Goal: Task Accomplishment & Management: Manage account settings

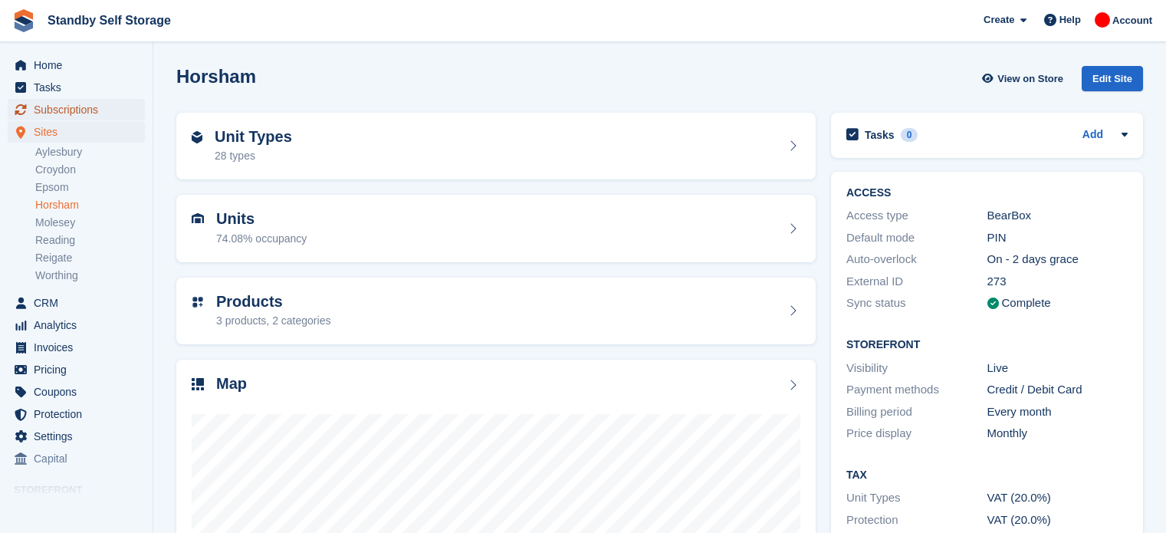
click at [54, 110] on span "Subscriptions" at bounding box center [80, 109] width 92 height 21
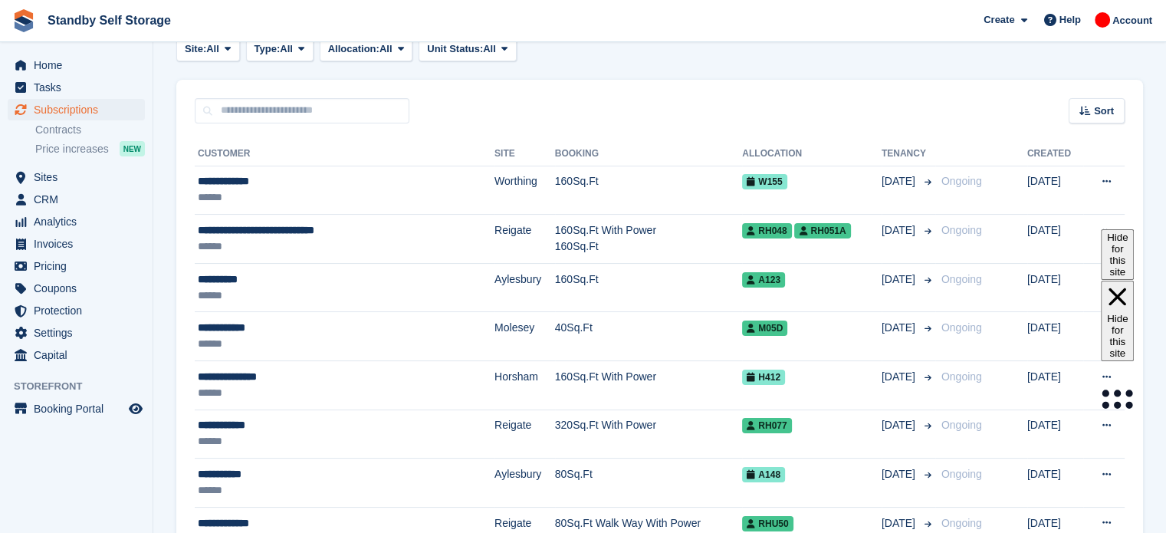
scroll to position [41, 0]
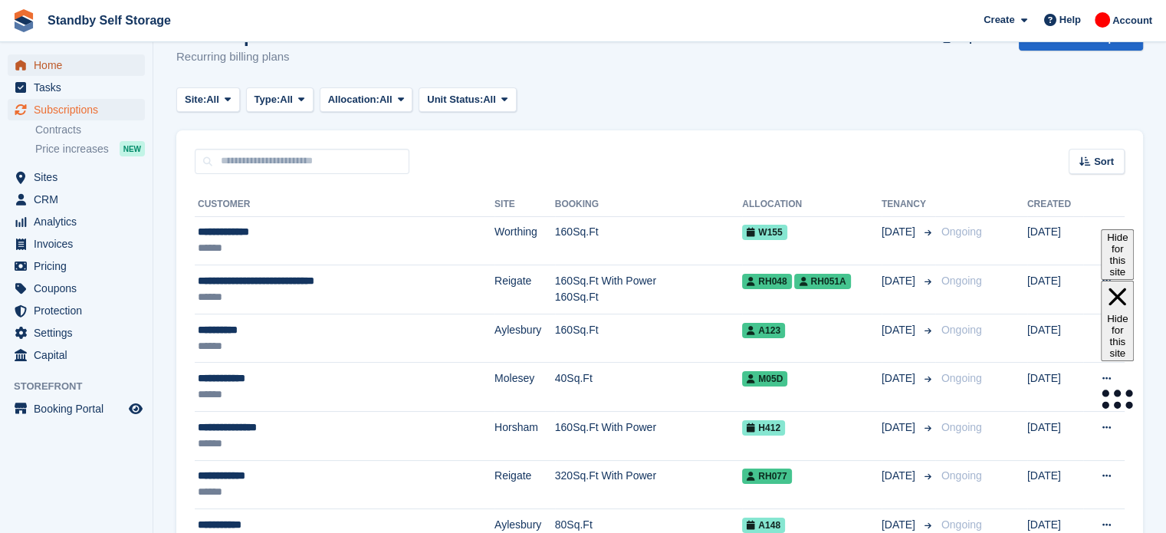
click at [50, 64] on span "Home" at bounding box center [80, 64] width 92 height 21
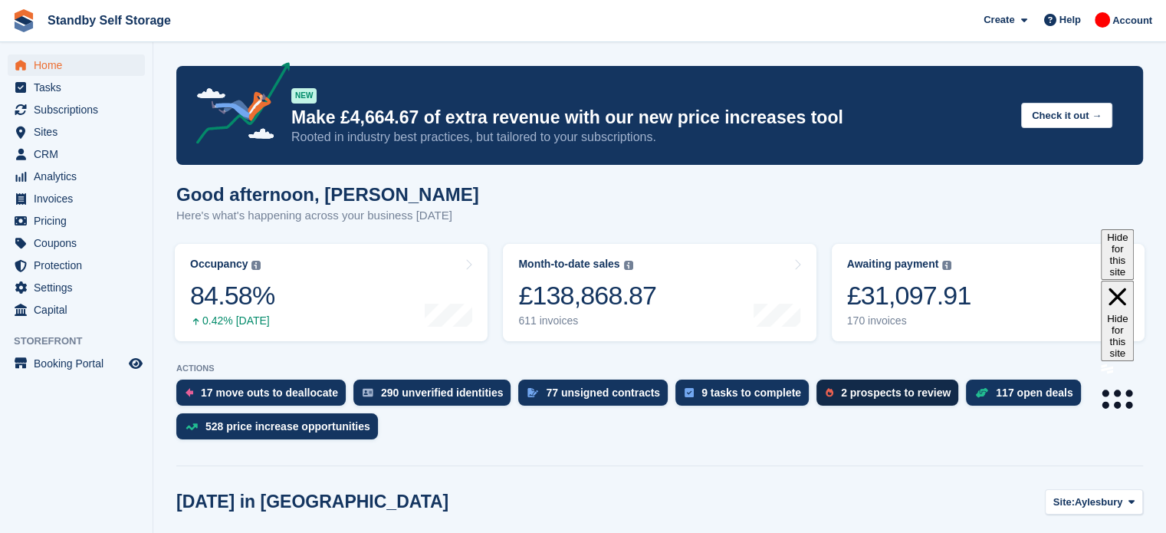
click at [856, 386] on div "2 prospects to review" at bounding box center [896, 392] width 110 height 12
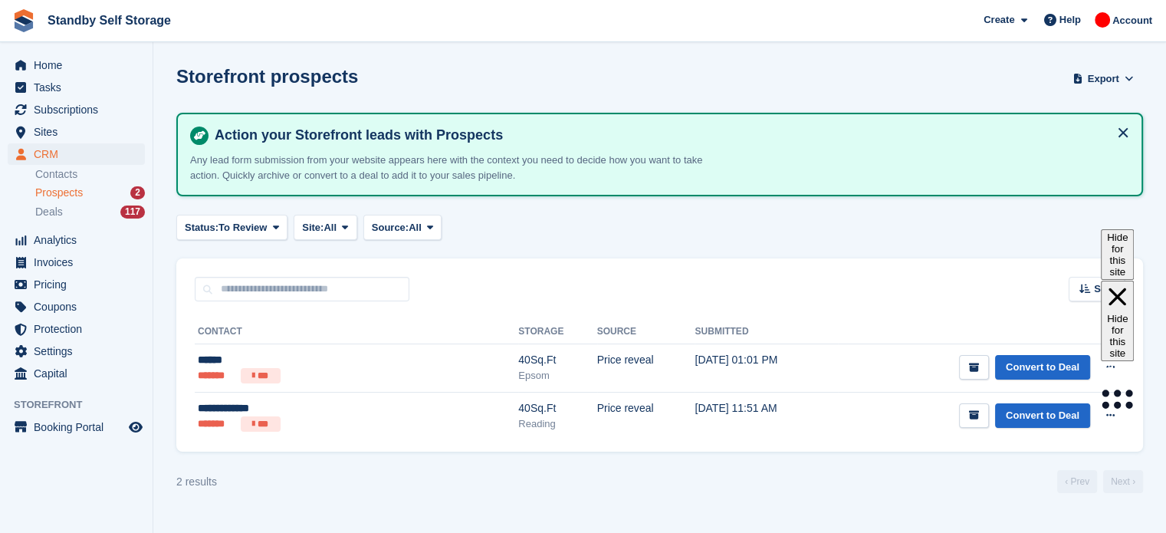
click at [49, 195] on span "Prospects" at bounding box center [59, 192] width 48 height 15
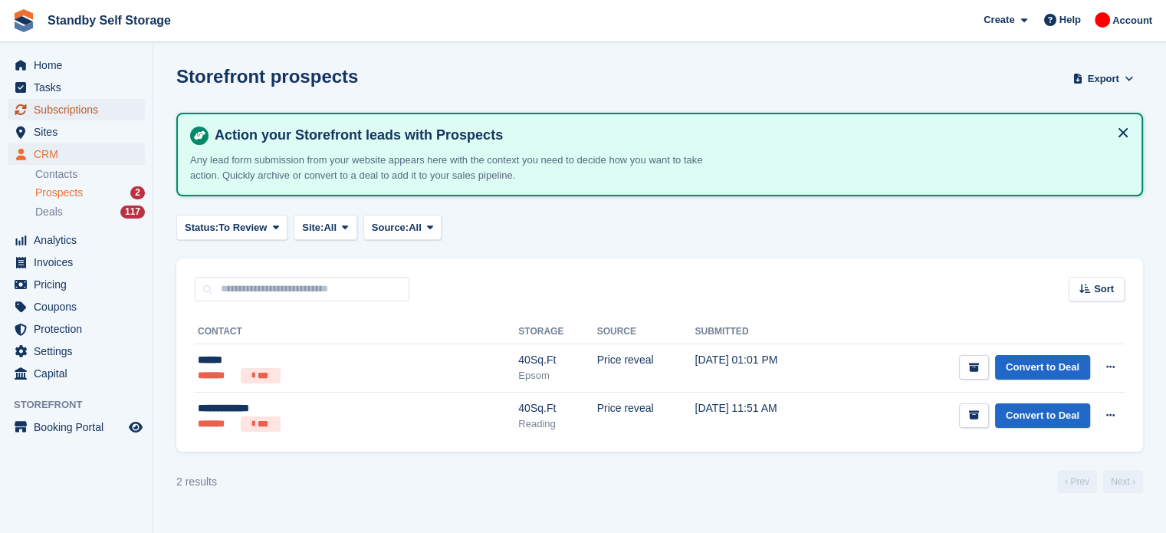
click at [65, 102] on span "Subscriptions" at bounding box center [80, 109] width 92 height 21
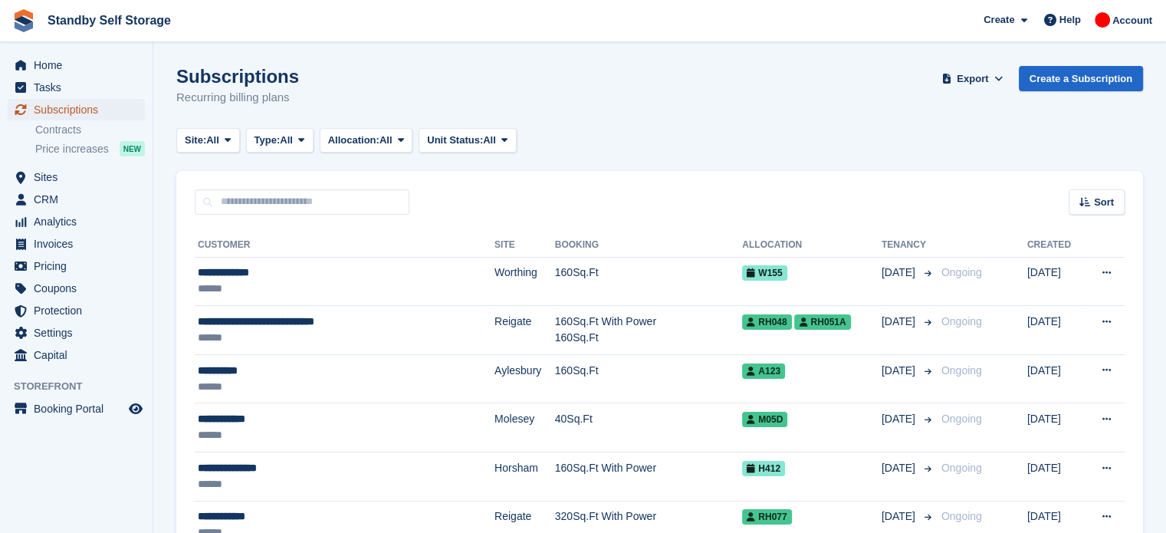
click at [97, 107] on span "Subscriptions" at bounding box center [80, 109] width 92 height 21
click at [72, 64] on span "Home" at bounding box center [80, 64] width 92 height 21
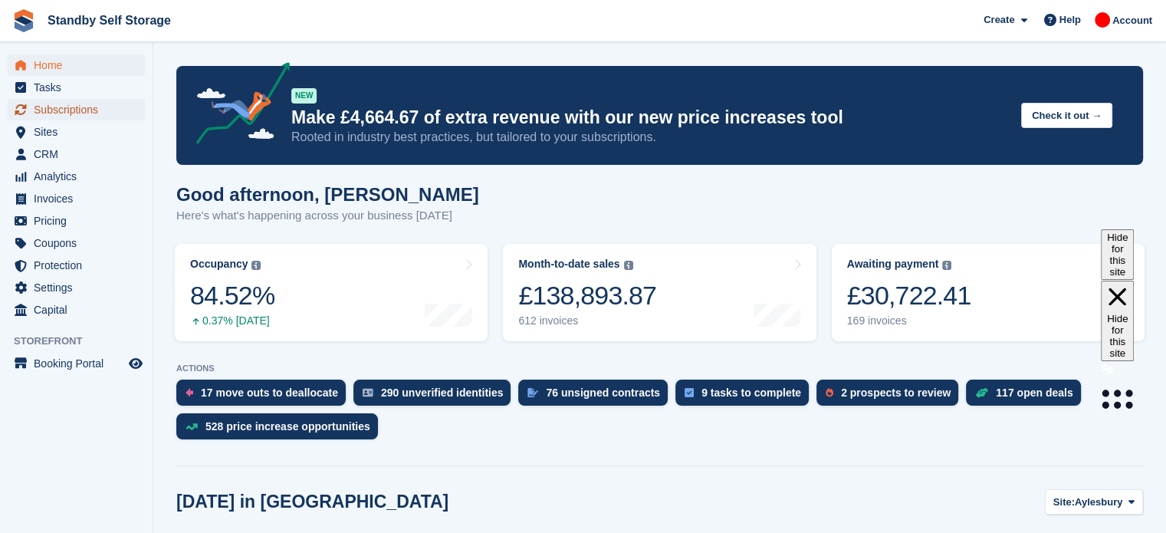
click at [90, 104] on span "Subscriptions" at bounding box center [80, 109] width 92 height 21
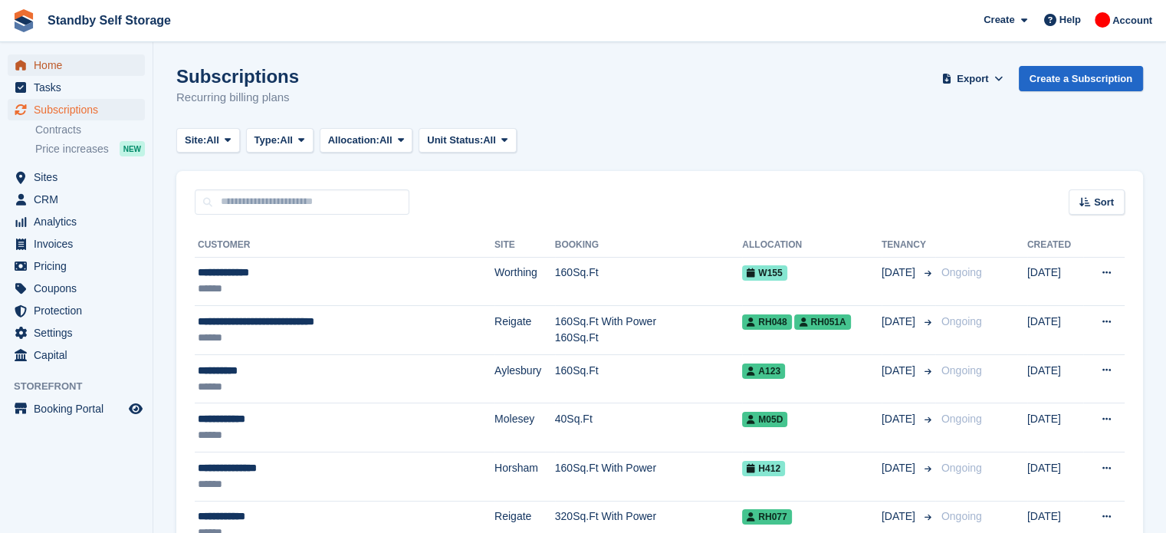
drag, startPoint x: 0, startPoint y: 0, endPoint x: 71, endPoint y: 70, distance: 99.2
click at [71, 70] on span "Home" at bounding box center [80, 64] width 92 height 21
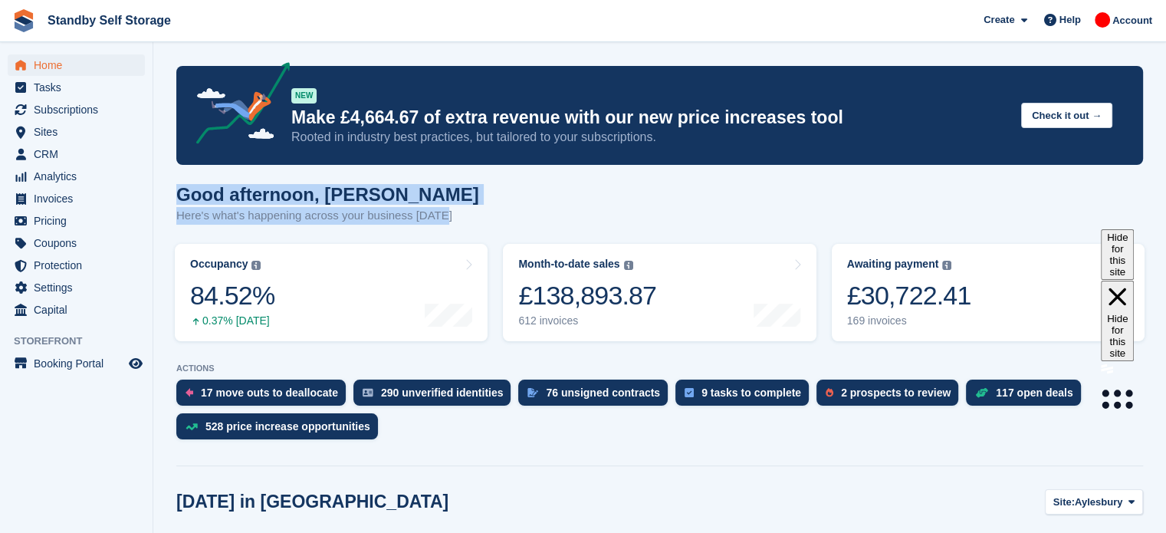
drag, startPoint x: 454, startPoint y: 208, endPoint x: 159, endPoint y: 174, distance: 297.1
click at [468, 211] on div "Good afternoon, [PERSON_NAME] Here's what's happening across your business [DAT…" at bounding box center [659, 213] width 967 height 59
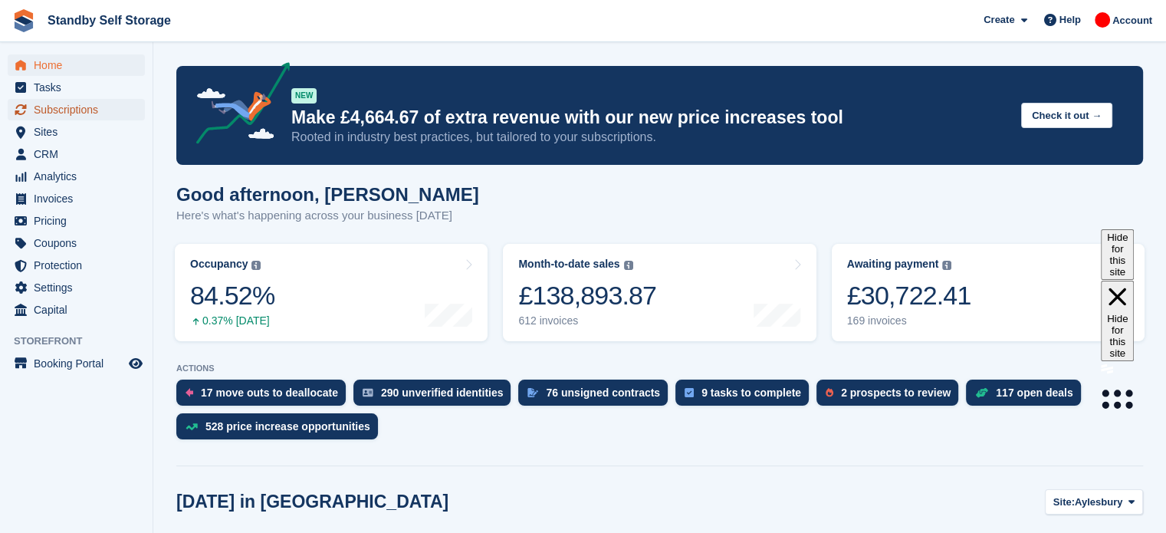
click at [70, 116] on span "Subscriptions" at bounding box center [80, 109] width 92 height 21
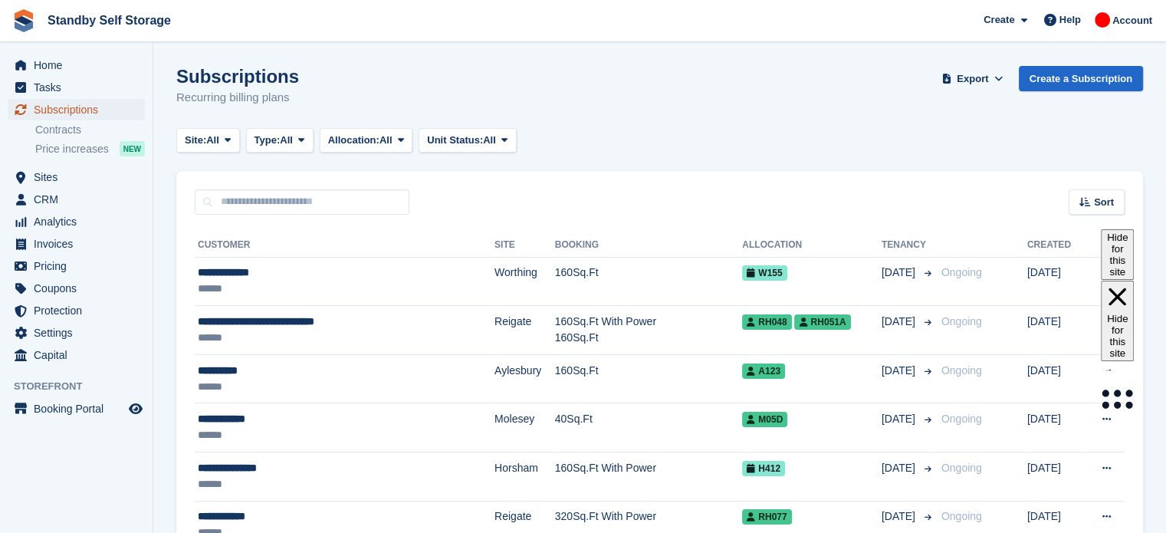
click at [91, 113] on span "Subscriptions" at bounding box center [80, 109] width 92 height 21
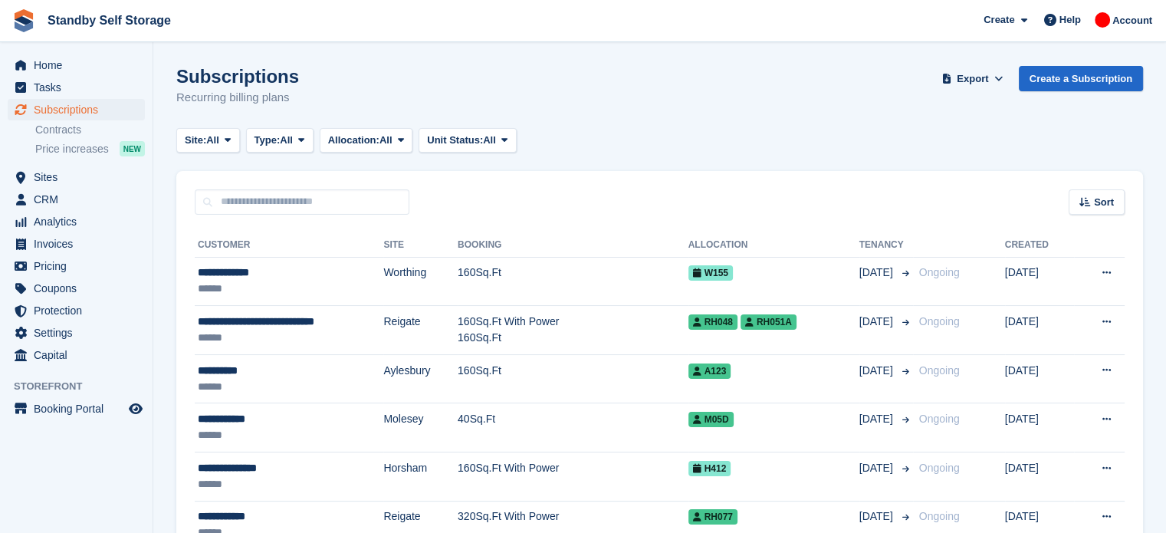
click at [622, 94] on div "Subscriptions Recurring billing plans Export Export Subscriptions Export a CSV …" at bounding box center [659, 95] width 967 height 59
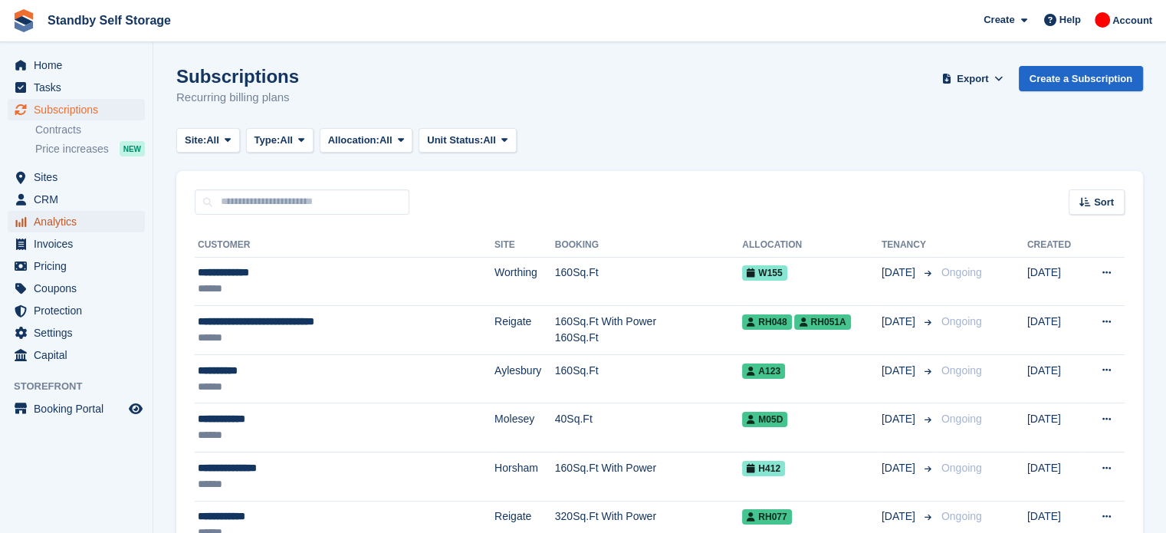
click at [81, 219] on span "Analytics" at bounding box center [80, 221] width 92 height 21
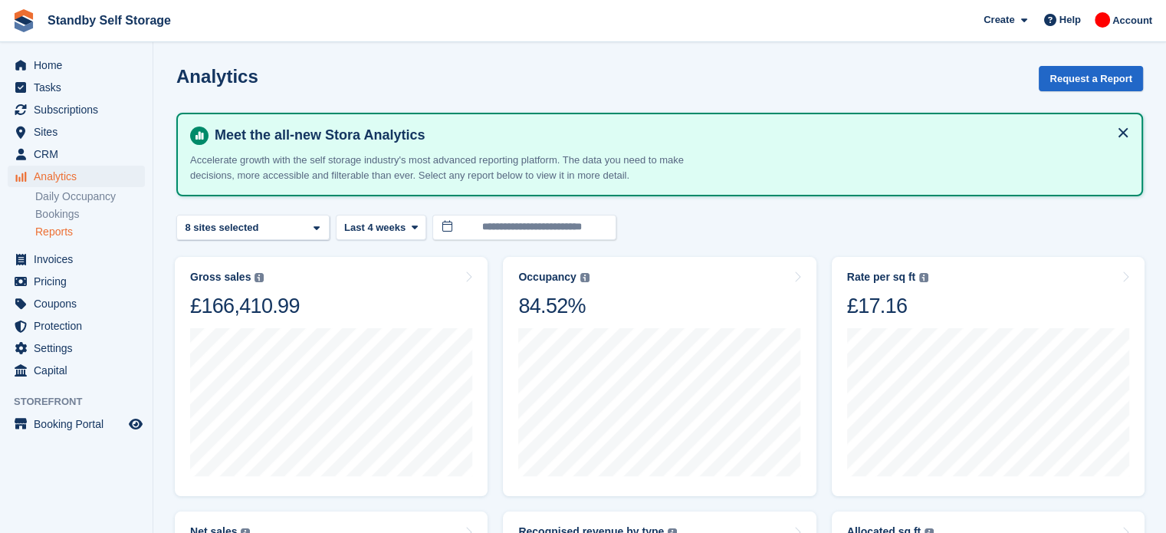
click at [69, 230] on link "Reports" at bounding box center [90, 232] width 110 height 15
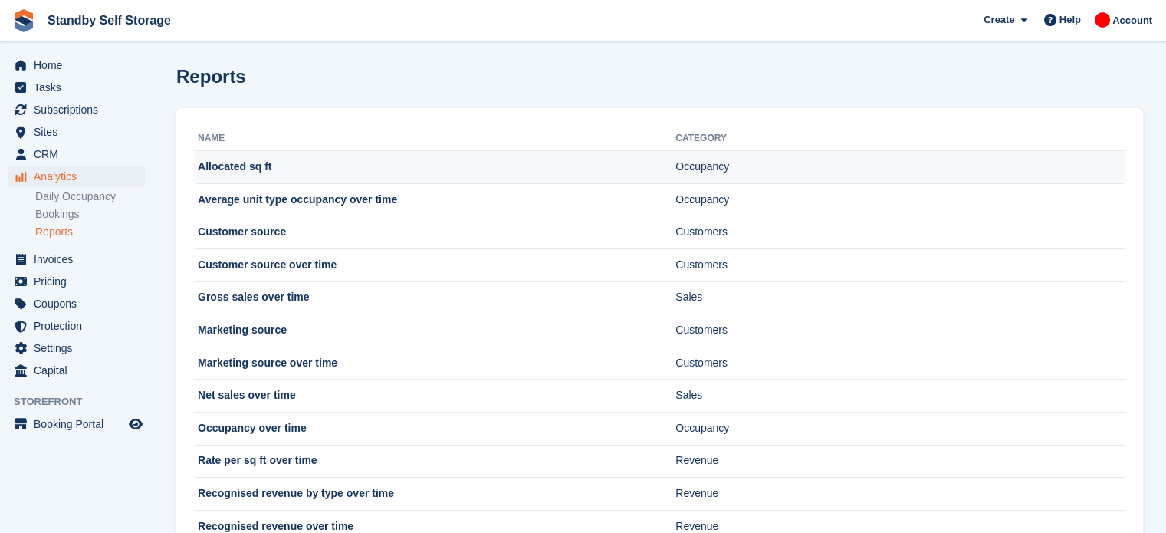
click at [258, 169] on td "Allocated sq ft" at bounding box center [435, 167] width 481 height 33
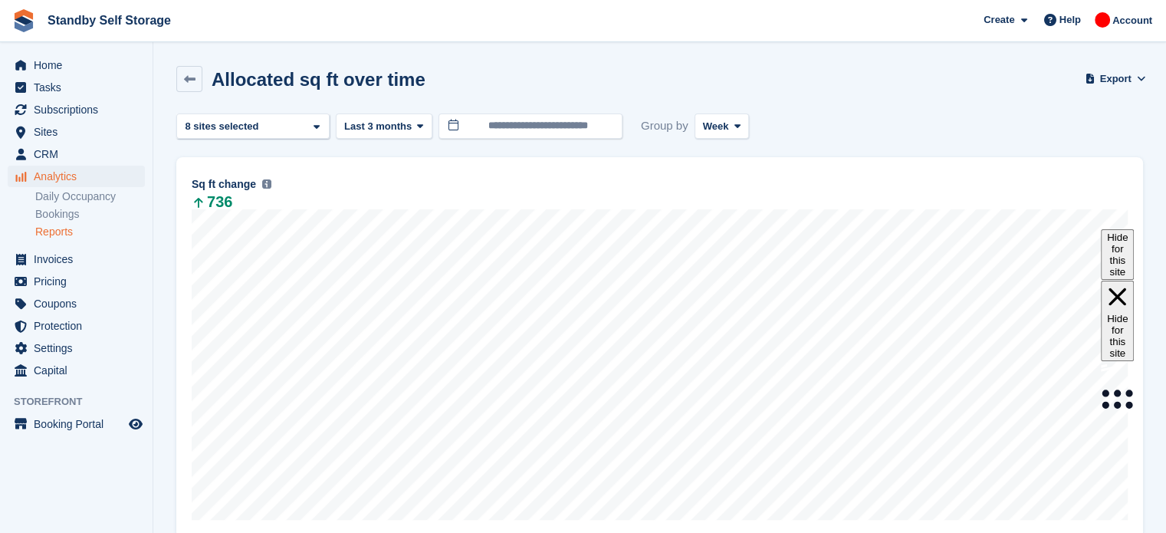
click at [751, 115] on div "**********" at bounding box center [659, 125] width 967 height 25
click at [734, 122] on icon at bounding box center [737, 126] width 6 height 10
click at [728, 226] on link "Month" at bounding box center [767, 218] width 133 height 28
click at [294, 130] on div "[GEOGRAPHIC_DATA] 2 sites selected 3 sites selected 4 sites selected 5 sites se…" at bounding box center [252, 125] width 153 height 25
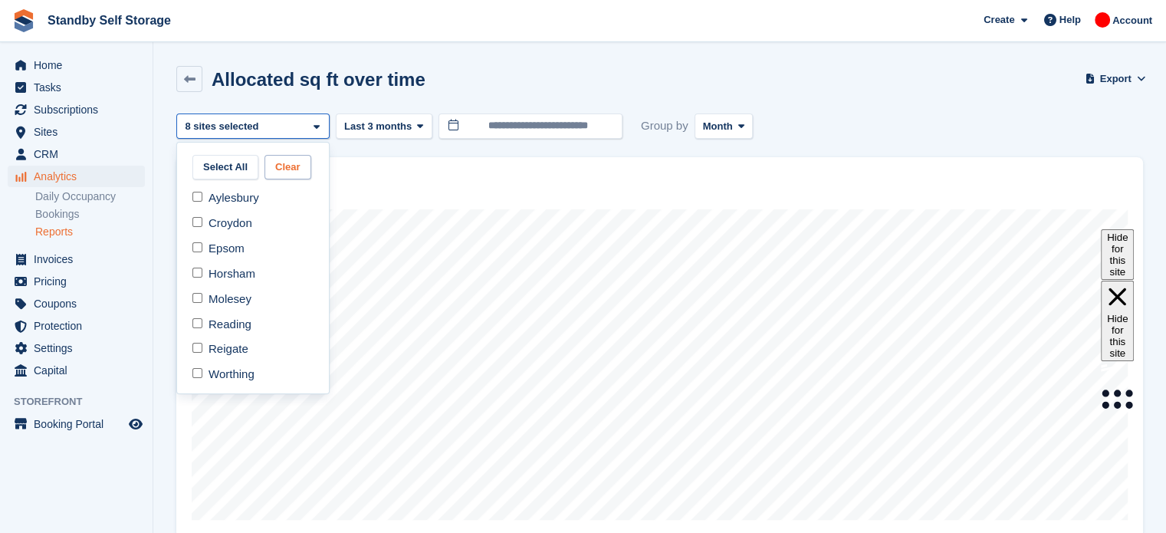
click at [284, 165] on button "Clear" at bounding box center [287, 167] width 47 height 25
click at [241, 196] on div "Aylesbury" at bounding box center [252, 197] width 139 height 25
select select "***"
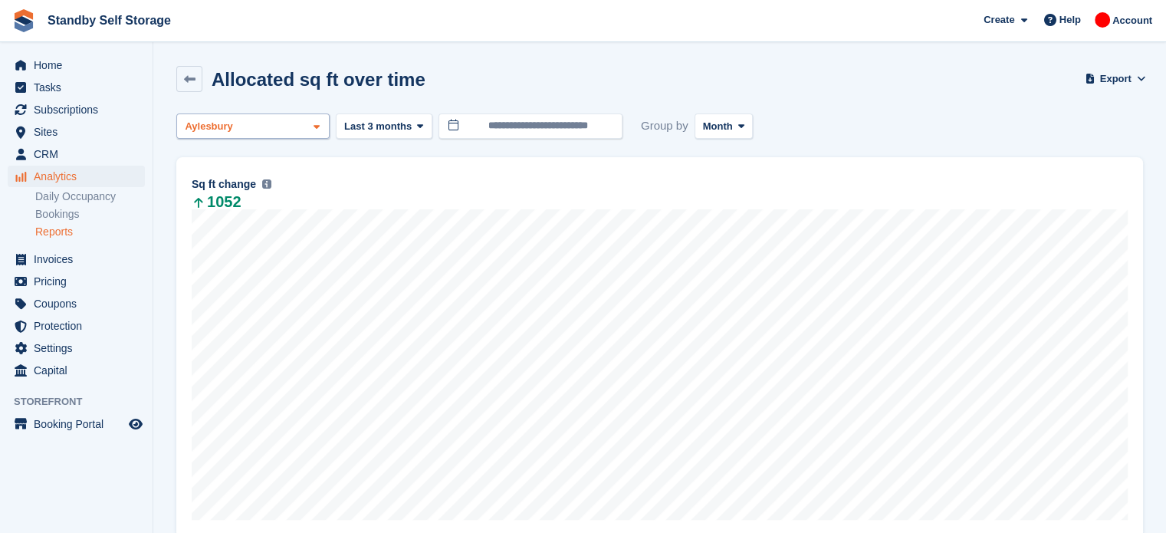
click at [282, 130] on div "Aylesbury" at bounding box center [252, 125] width 153 height 25
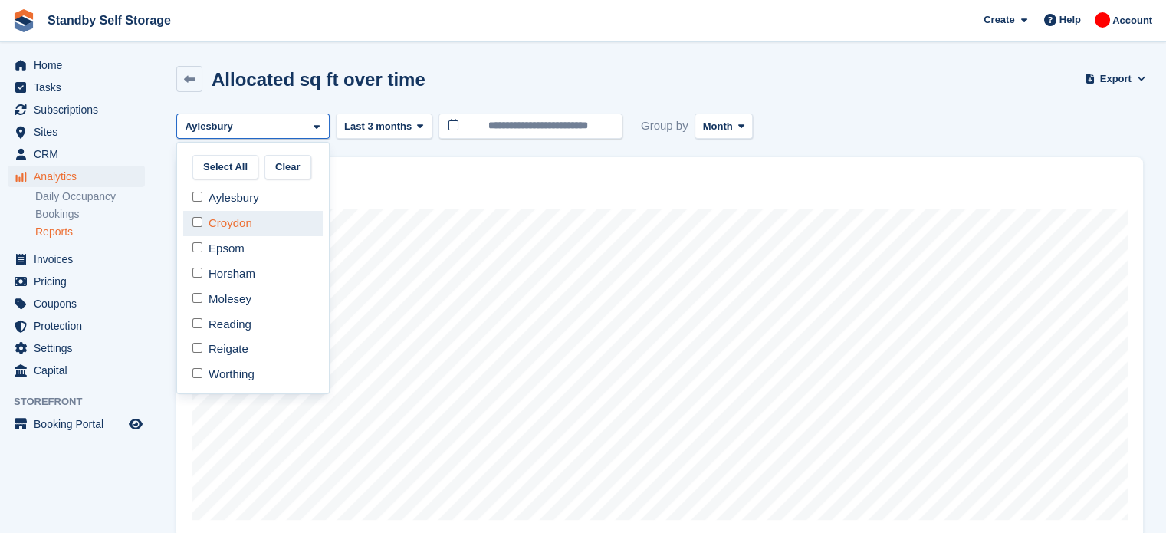
click at [262, 211] on div "Croydon" at bounding box center [252, 223] width 139 height 25
click at [261, 206] on div "Aylesbury" at bounding box center [252, 197] width 139 height 25
select select "***"
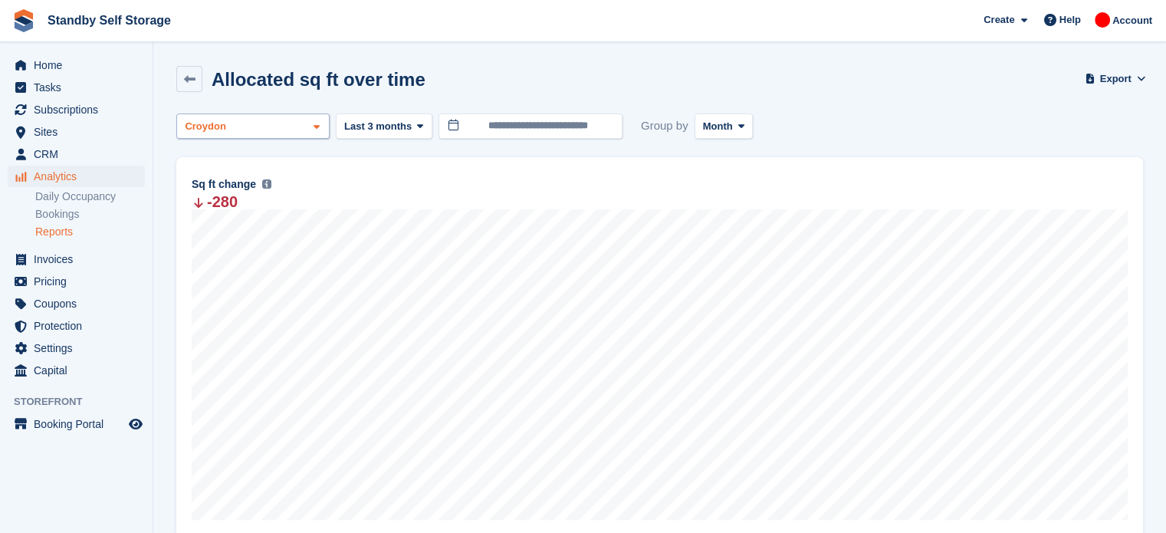
click at [264, 132] on div "Croydon" at bounding box center [252, 125] width 153 height 25
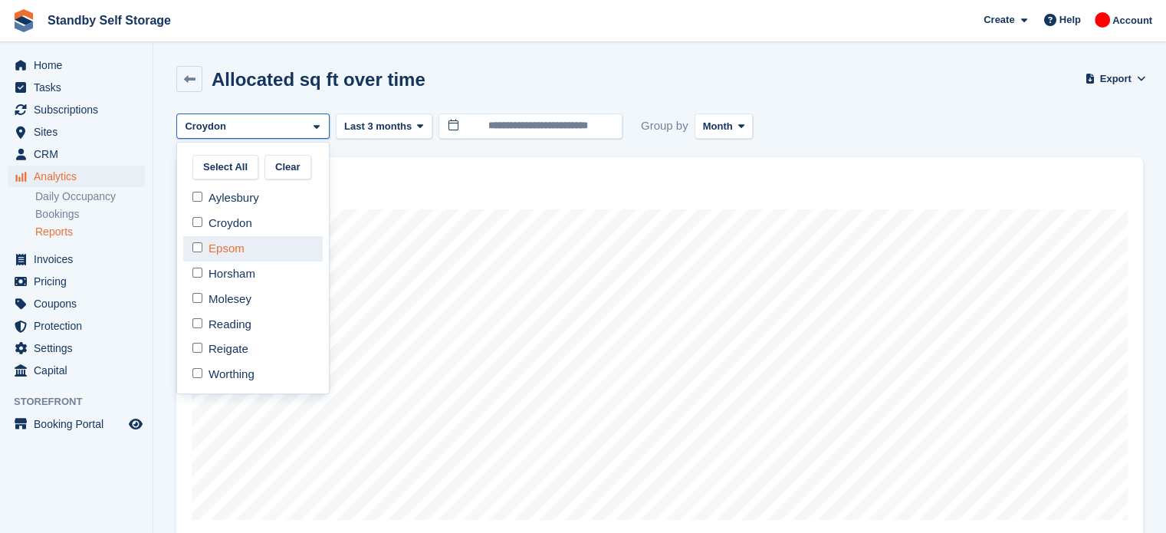
click at [248, 251] on div "Epsom" at bounding box center [252, 248] width 139 height 25
click at [235, 224] on div "Croydon" at bounding box center [252, 223] width 139 height 25
select select "***"
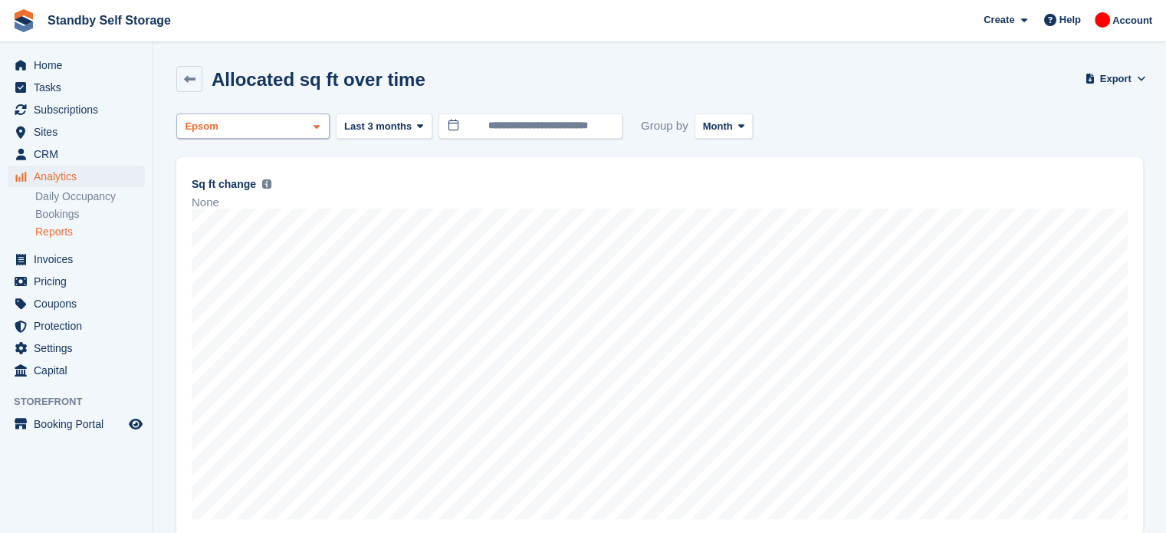
click at [276, 136] on div "Epsom" at bounding box center [252, 125] width 153 height 25
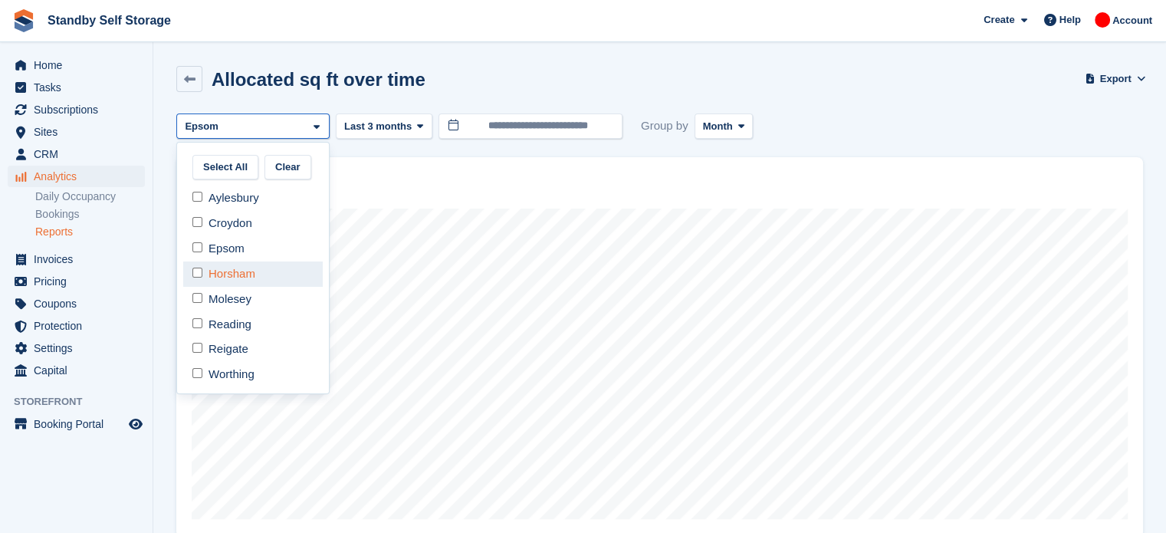
click at [263, 281] on div "Horsham" at bounding box center [252, 273] width 139 height 25
click at [238, 251] on div "Epsom" at bounding box center [252, 248] width 139 height 25
select select "***"
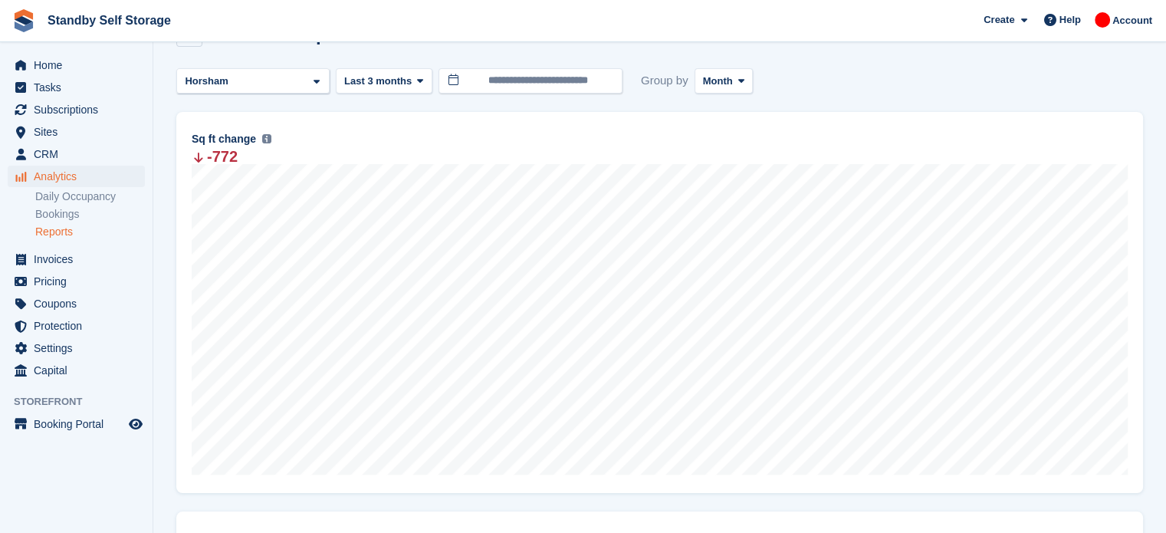
scroll to position [3, 0]
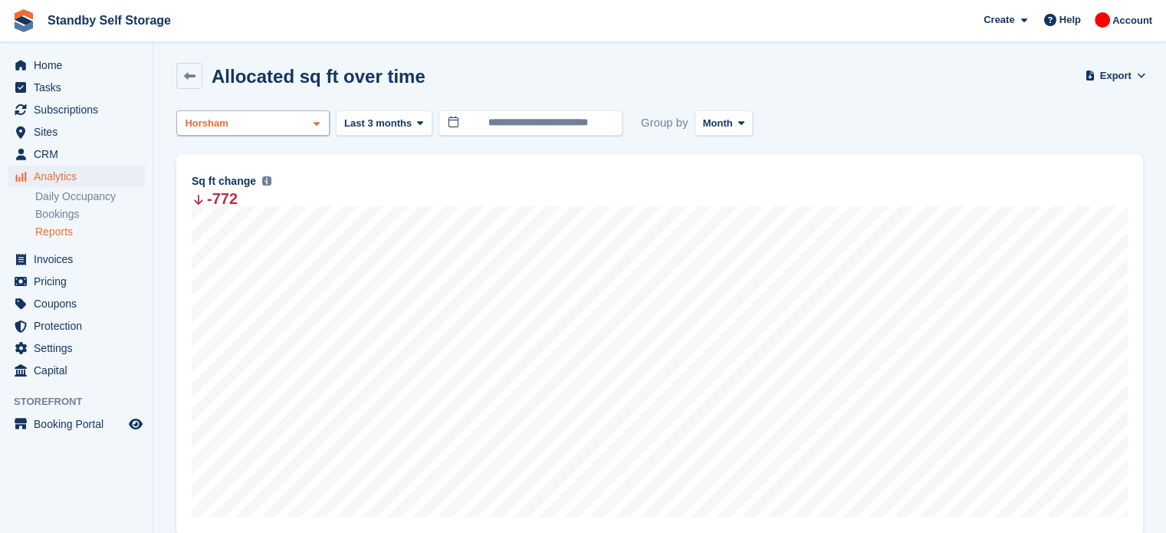
click at [297, 111] on div "Horsham" at bounding box center [252, 122] width 153 height 25
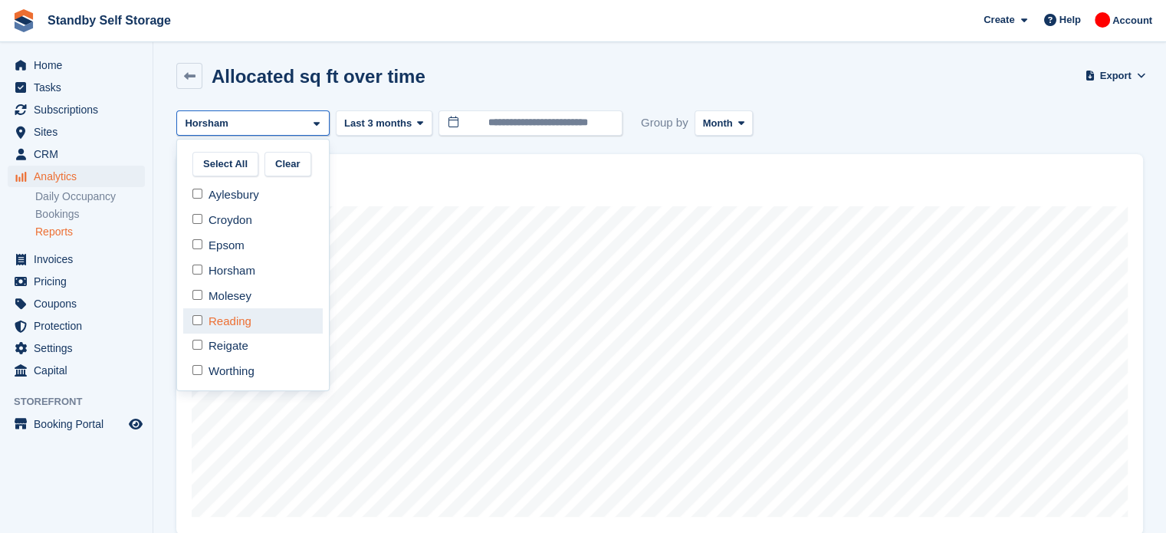
click at [242, 308] on div "Reading" at bounding box center [252, 320] width 139 height 25
select select "***"
click at [232, 110] on div at bounding box center [659, 110] width 967 height 0
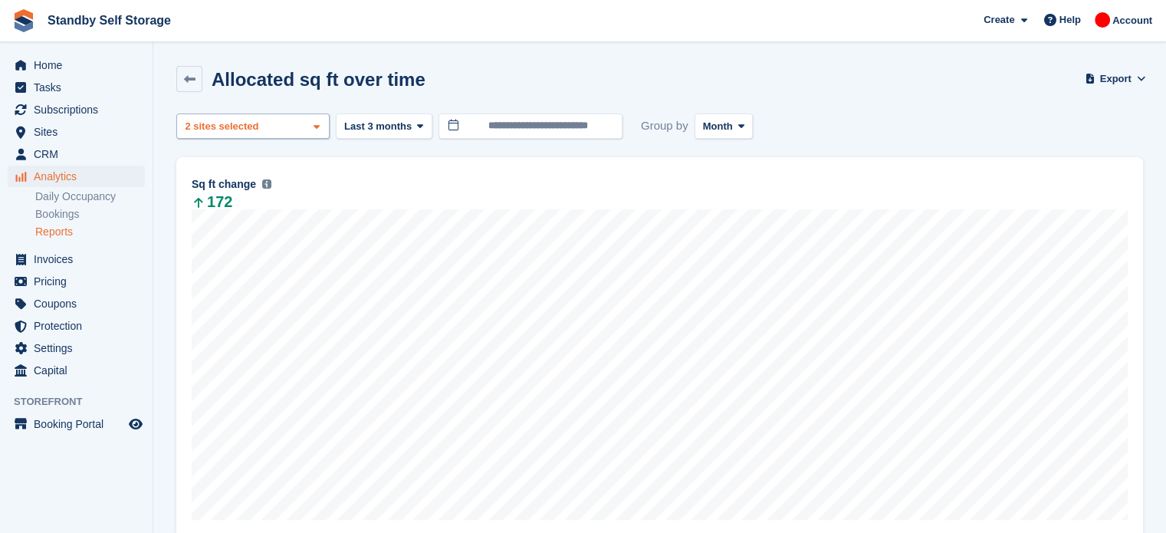
click at [271, 134] on div "Horsham 2 sites selected" at bounding box center [252, 125] width 153 height 25
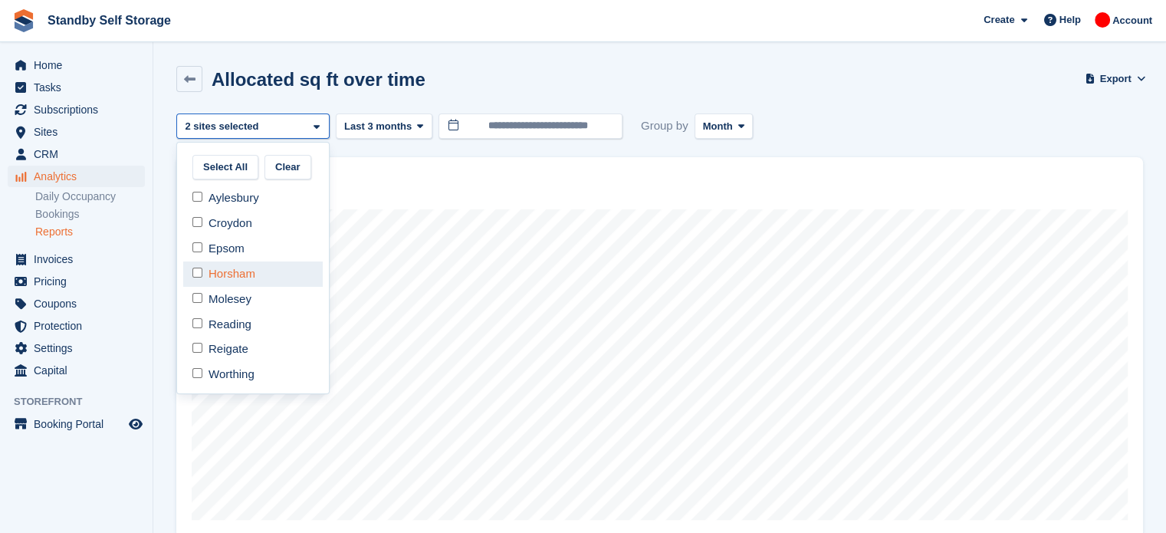
click at [243, 274] on div "Horsham" at bounding box center [252, 273] width 139 height 25
select select "***"
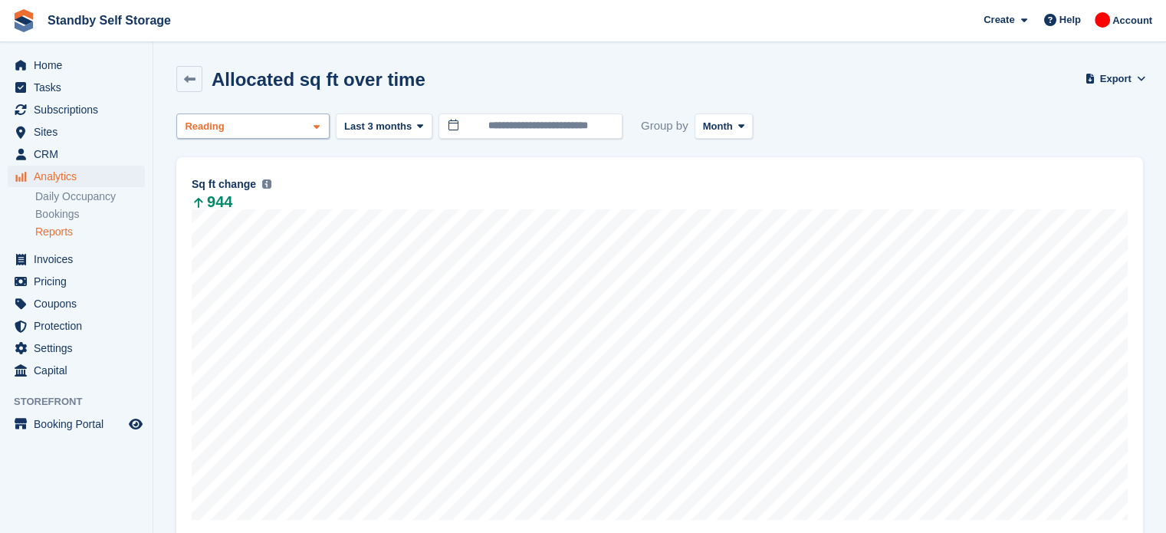
click at [311, 131] on span at bounding box center [316, 126] width 12 height 12
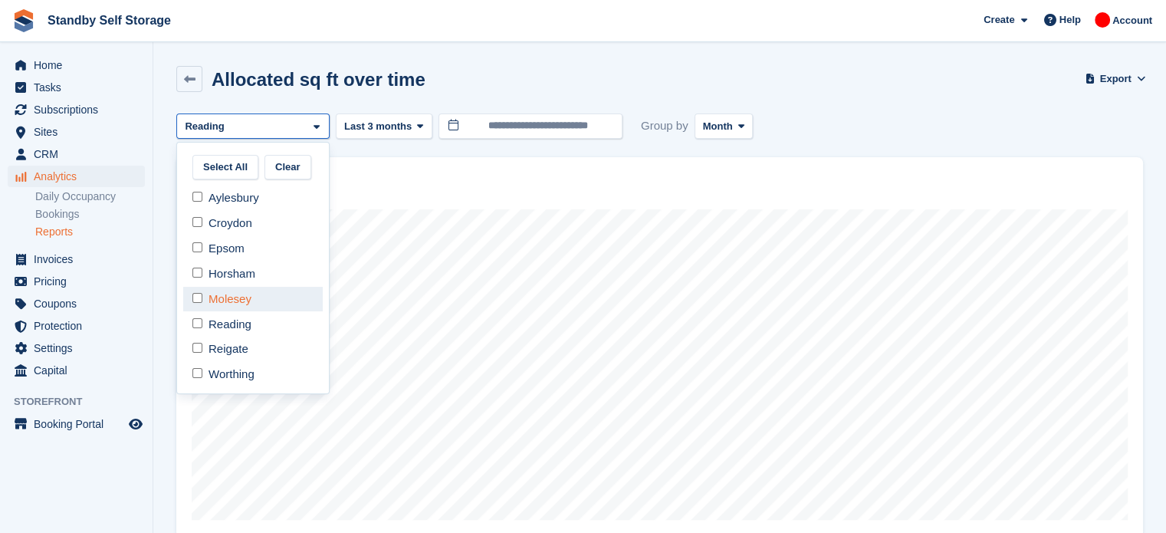
click at [234, 297] on div "Molesey" at bounding box center [252, 299] width 139 height 25
click at [225, 322] on div "Reading" at bounding box center [252, 323] width 139 height 25
select select "***"
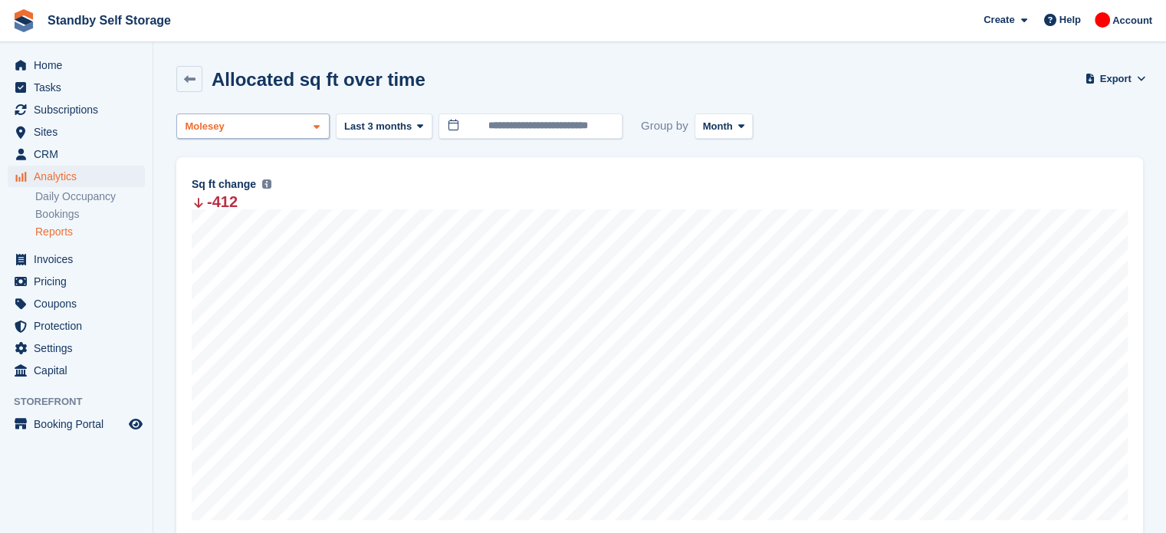
click at [242, 123] on div "Molesey" at bounding box center [252, 125] width 153 height 25
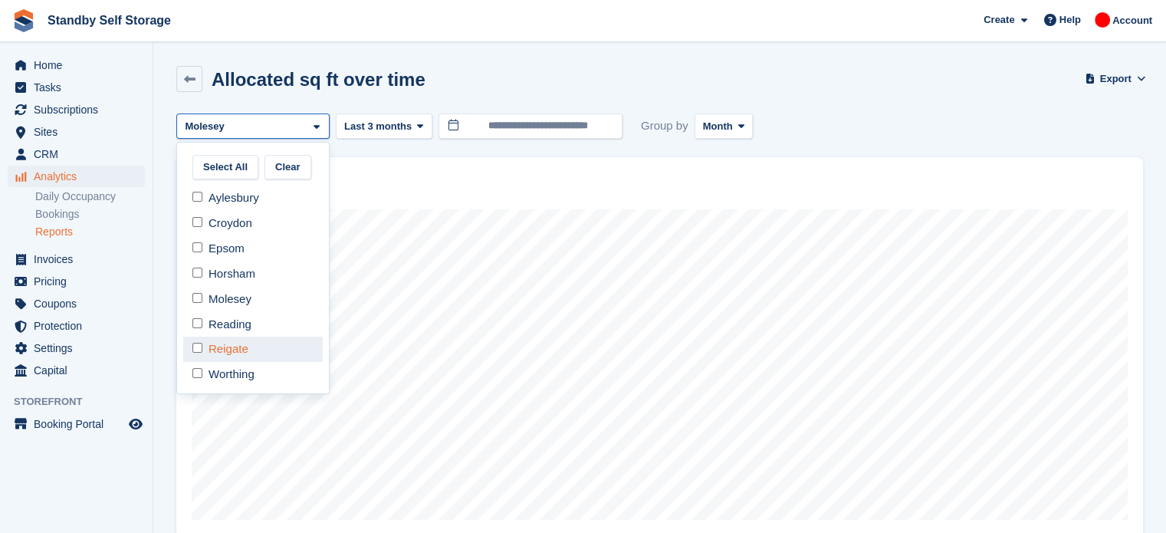
click at [235, 348] on div "Reigate" at bounding box center [252, 348] width 139 height 25
click at [227, 297] on div "Molesey" at bounding box center [252, 299] width 139 height 25
select select "****"
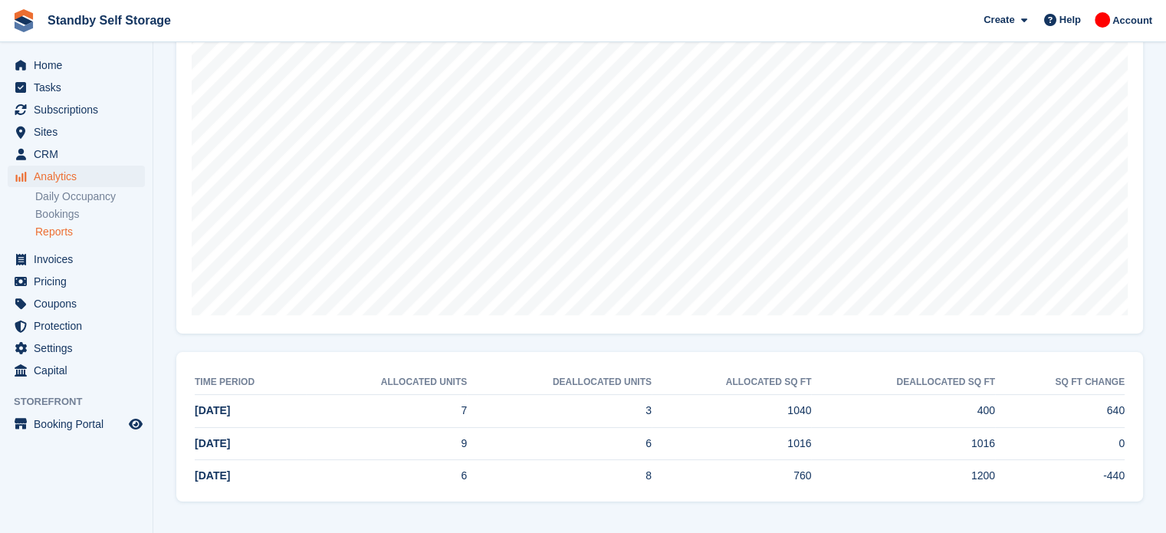
scroll to position [53, 0]
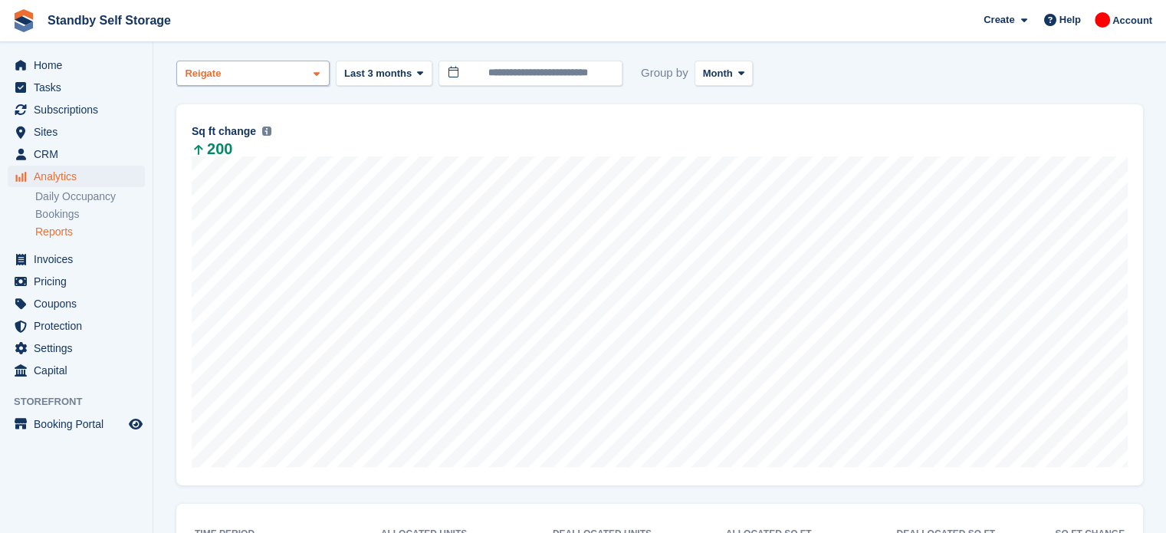
click at [307, 76] on div "Reigate" at bounding box center [252, 73] width 153 height 25
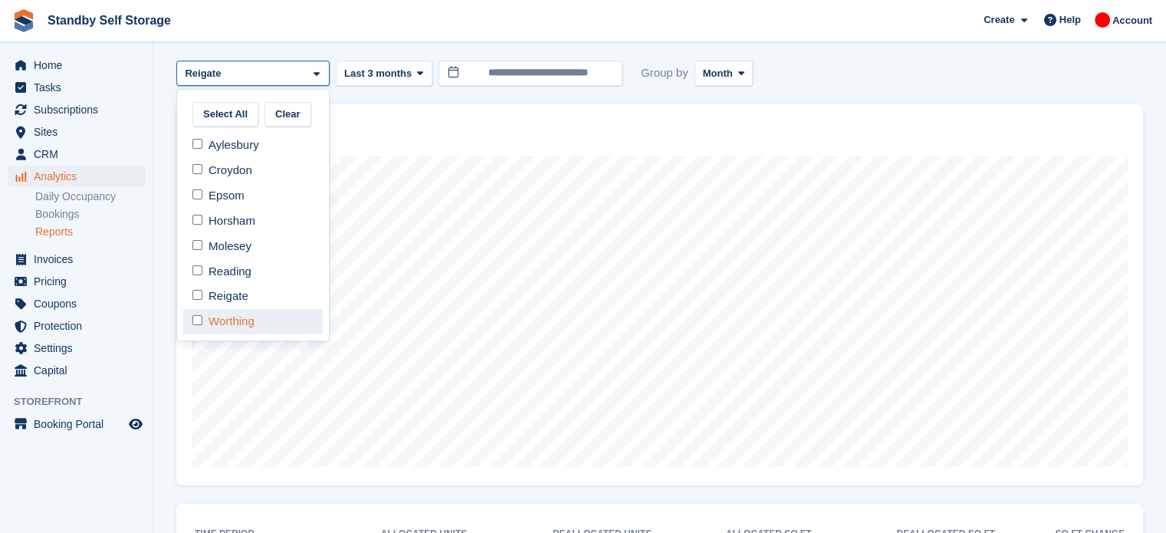
click at [267, 318] on div "Worthing" at bounding box center [252, 321] width 139 height 25
click at [241, 297] on div "Reigate" at bounding box center [252, 296] width 139 height 25
select select "***"
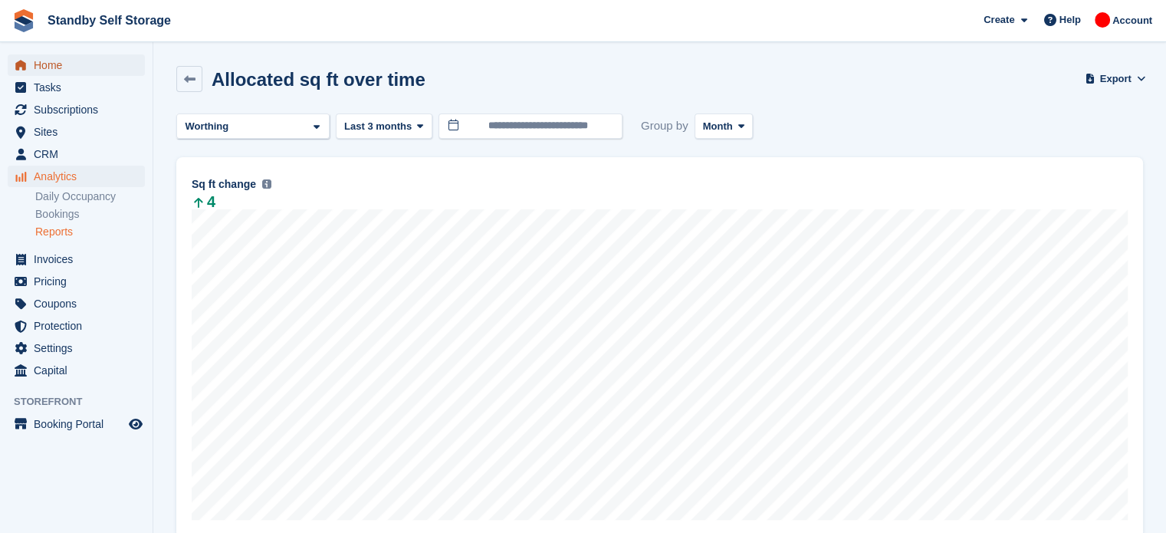
click at [59, 69] on span "Home" at bounding box center [80, 64] width 92 height 21
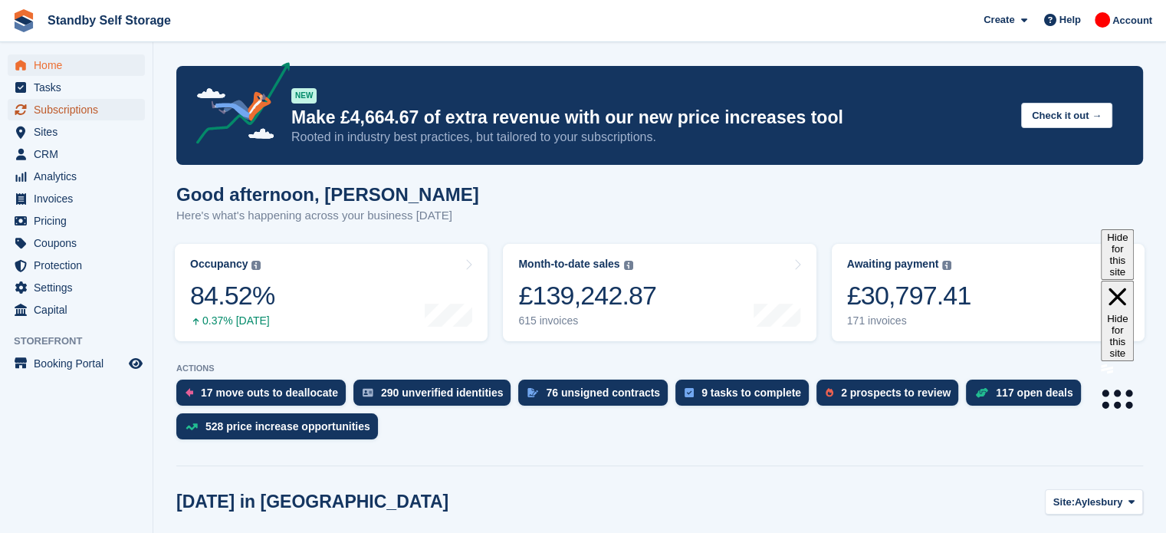
click at [52, 113] on span "Subscriptions" at bounding box center [80, 109] width 92 height 21
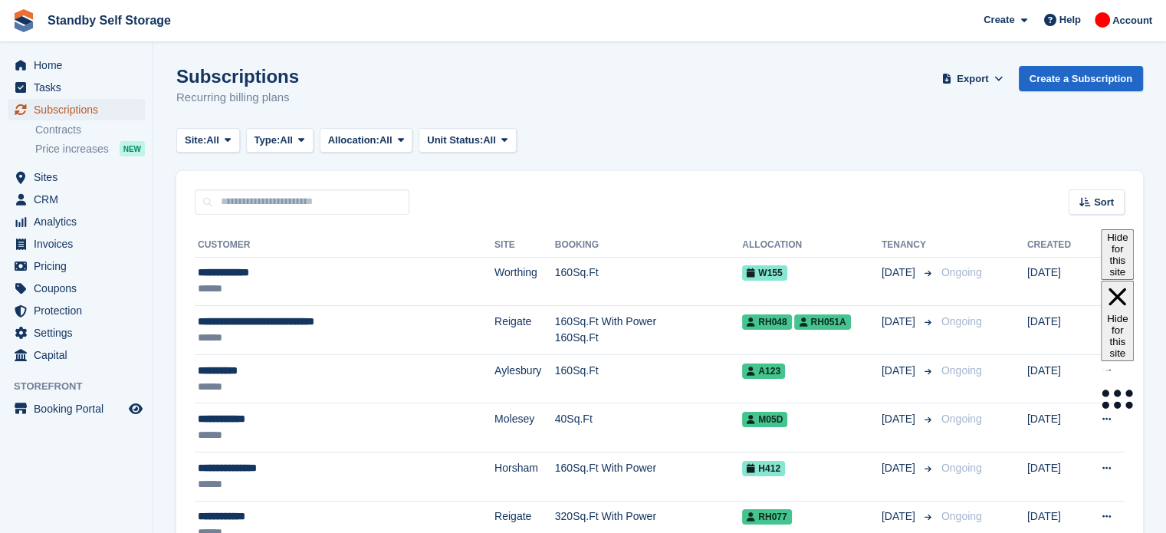
click at [100, 107] on span "Subscriptions" at bounding box center [80, 109] width 92 height 21
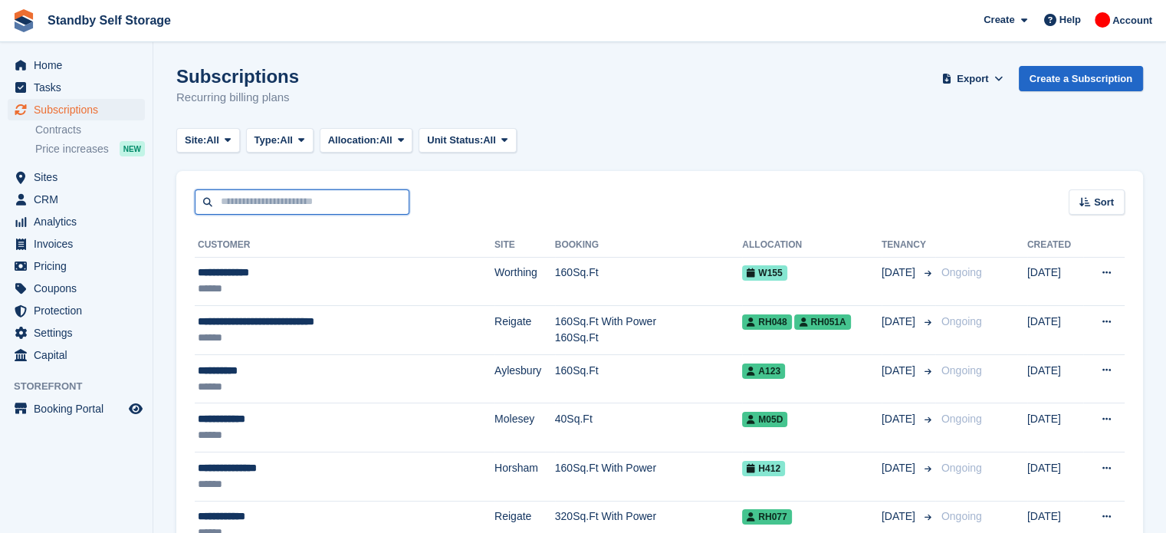
click at [258, 200] on input "text" at bounding box center [302, 201] width 215 height 25
type input "*"
click at [258, 200] on input "text" at bounding box center [302, 201] width 215 height 25
click at [352, 195] on input "text" at bounding box center [302, 201] width 215 height 25
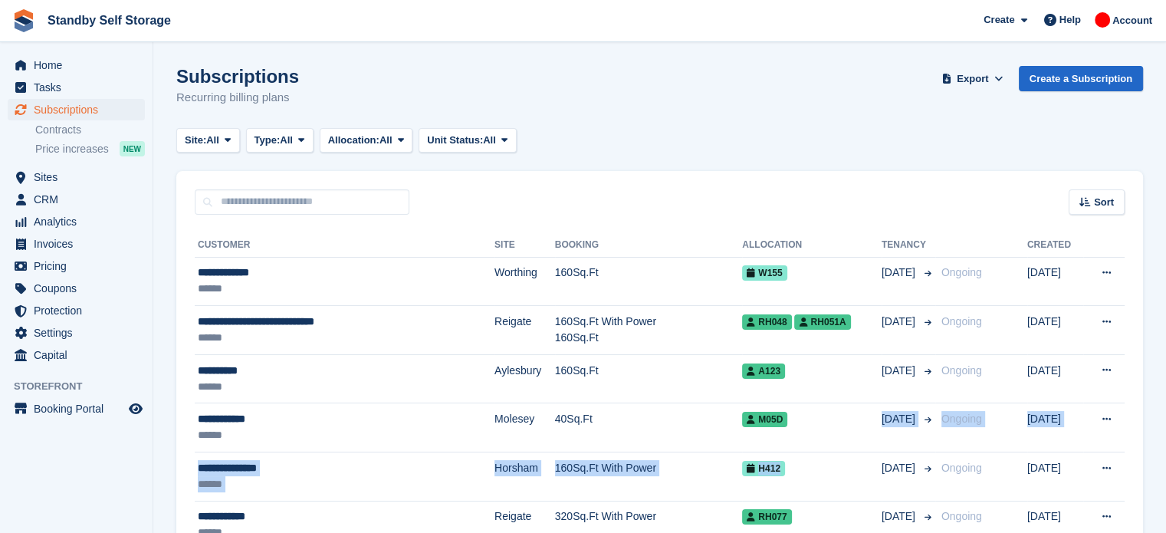
drag, startPoint x: 784, startPoint y: 461, endPoint x: 414, endPoint y: 245, distance: 429.1
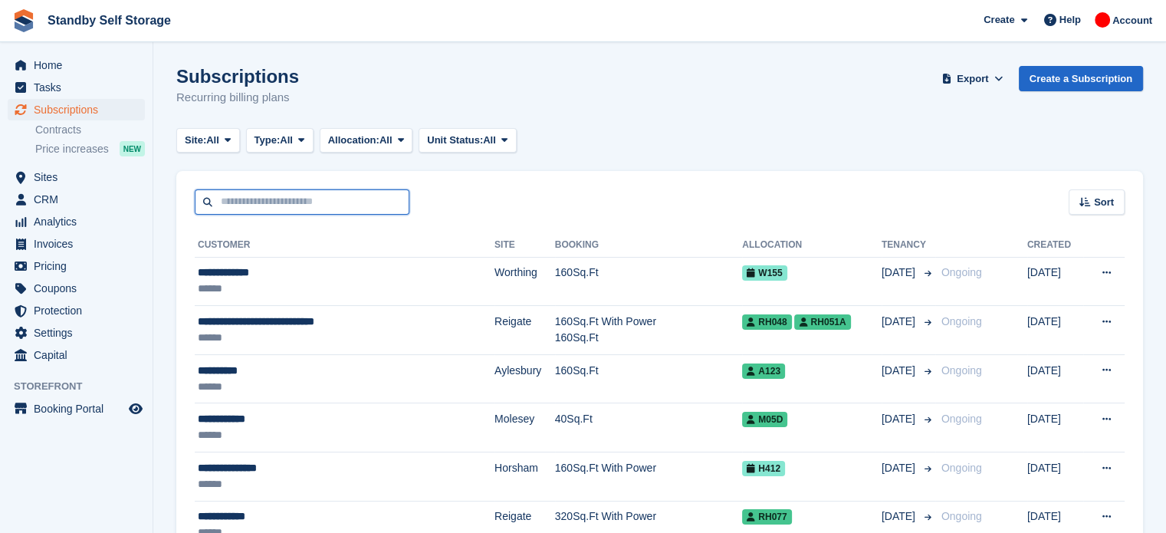
click at [331, 212] on input "text" at bounding box center [302, 201] width 215 height 25
type input "******"
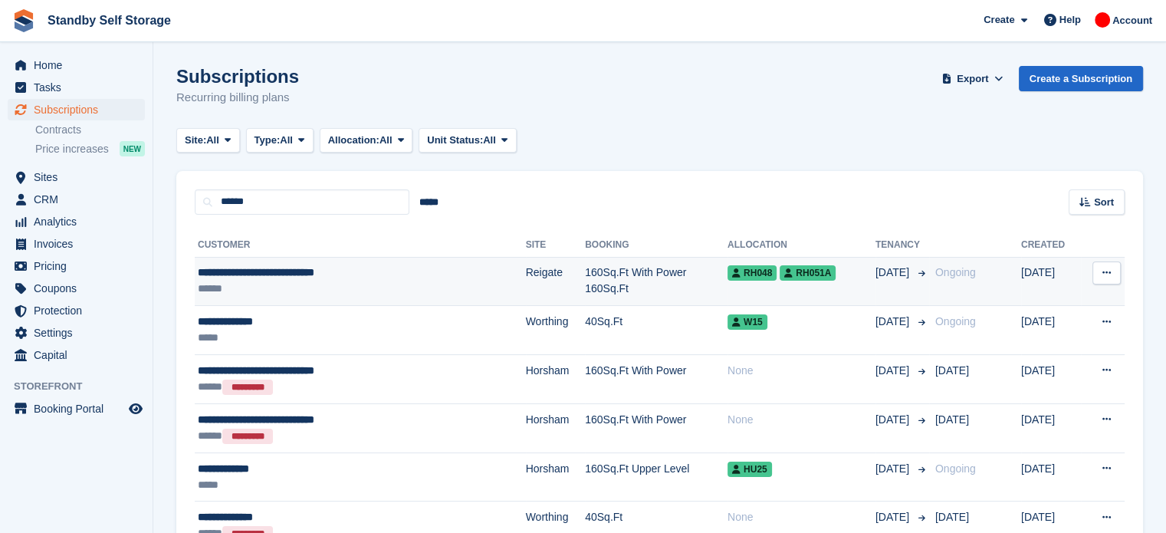
click at [585, 280] on td "160Sq.Ft With Power 160Sq.Ft" at bounding box center [656, 281] width 143 height 49
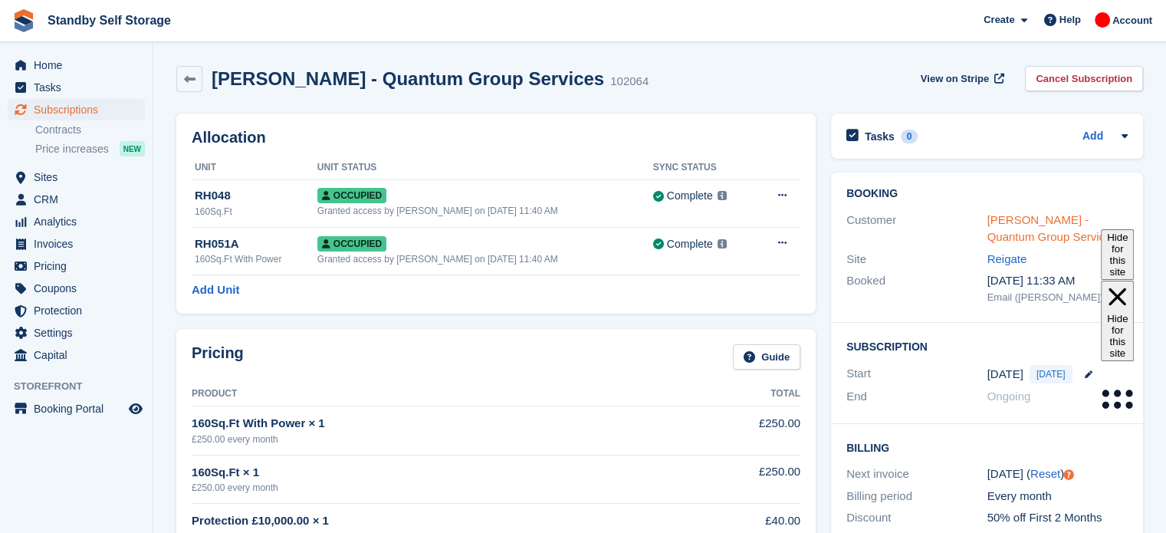
click at [1021, 227] on link "Nigel Bennett - Quantum Group Services" at bounding box center [1052, 228] width 130 height 31
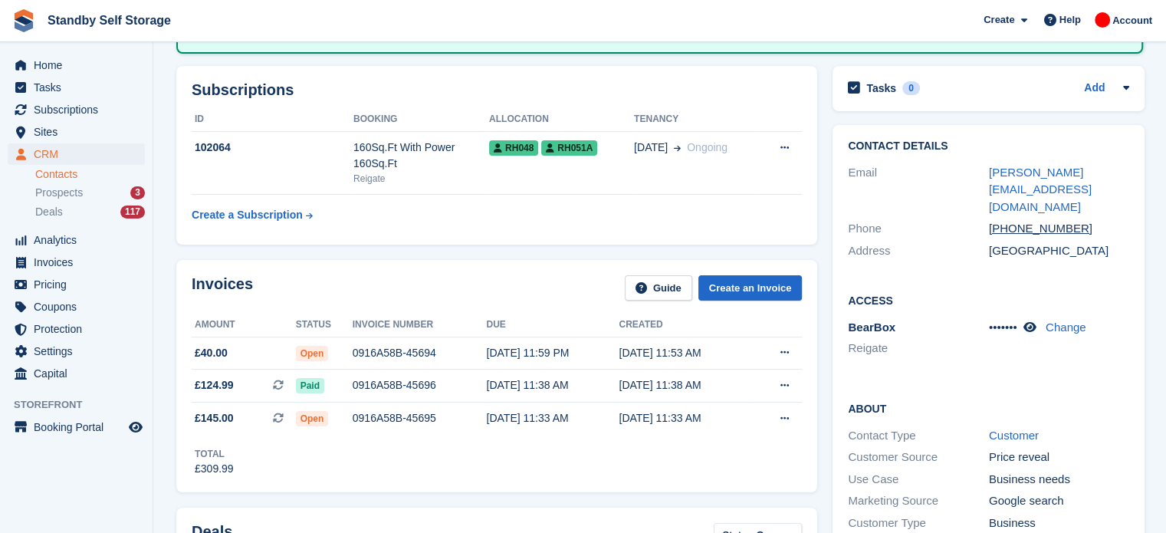
scroll to position [153, 0]
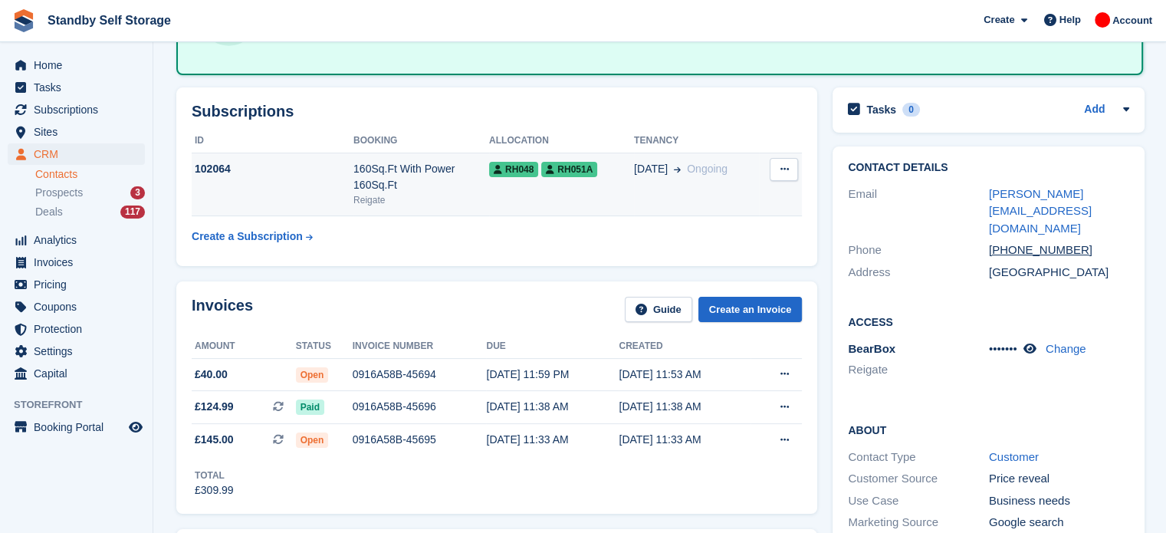
click at [416, 193] on div "Reigate" at bounding box center [421, 200] width 136 height 14
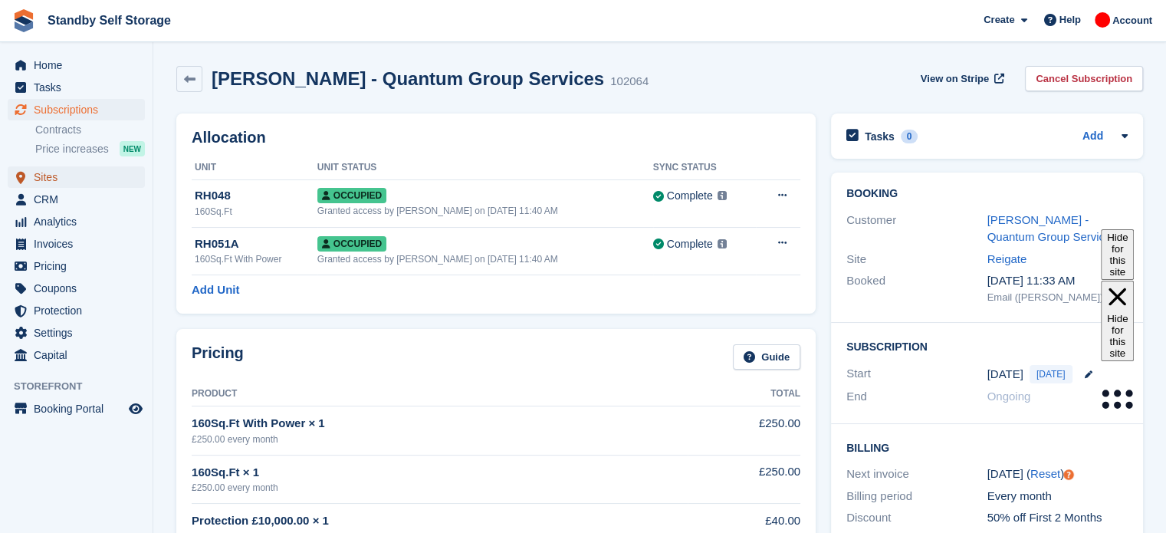
click at [63, 176] on span "Sites" at bounding box center [80, 176] width 92 height 21
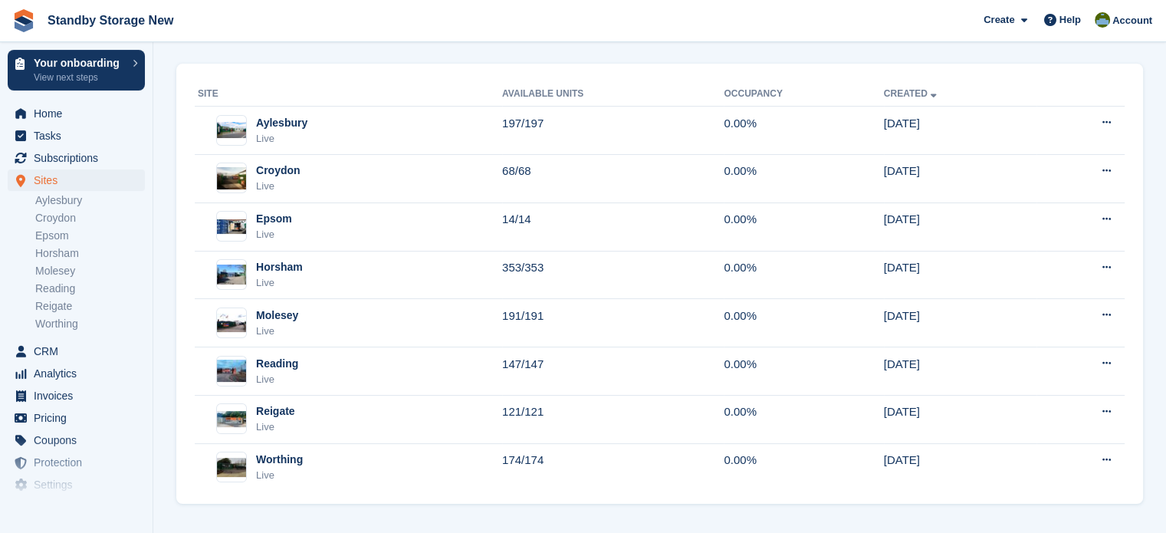
scroll to position [167, 0]
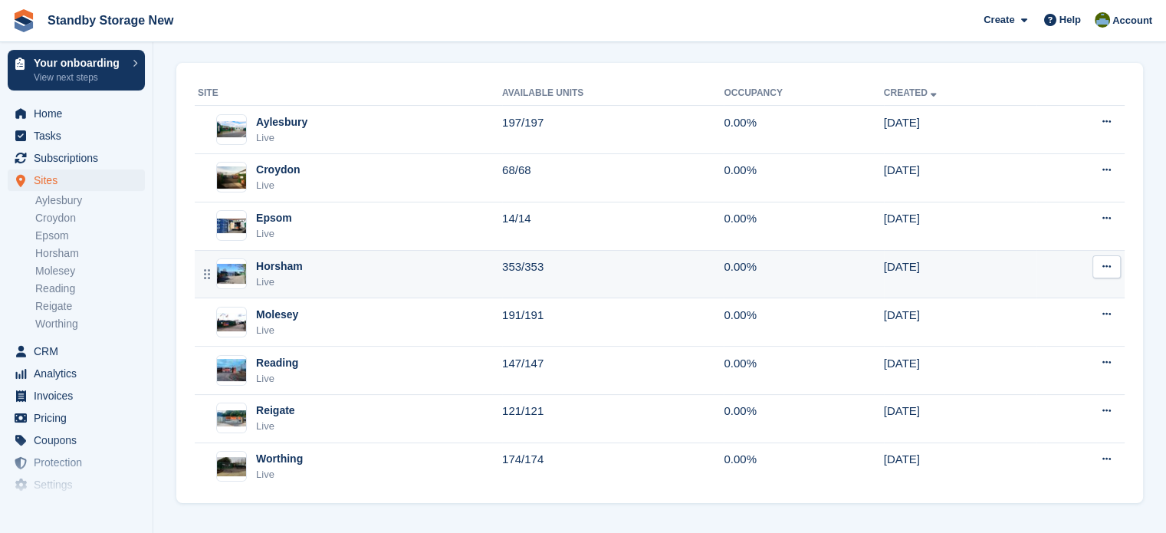
click at [478, 273] on div "Horsham Live" at bounding box center [350, 273] width 304 height 31
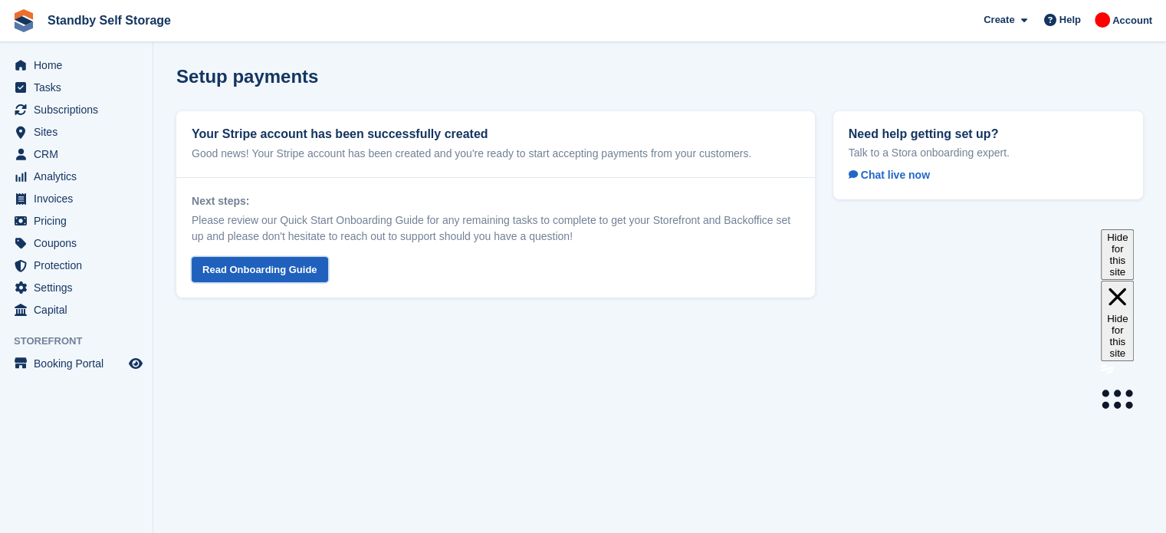
click at [281, 272] on link "Read Onboarding Guide" at bounding box center [260, 269] width 136 height 25
click at [71, 71] on span "Home" at bounding box center [80, 64] width 92 height 21
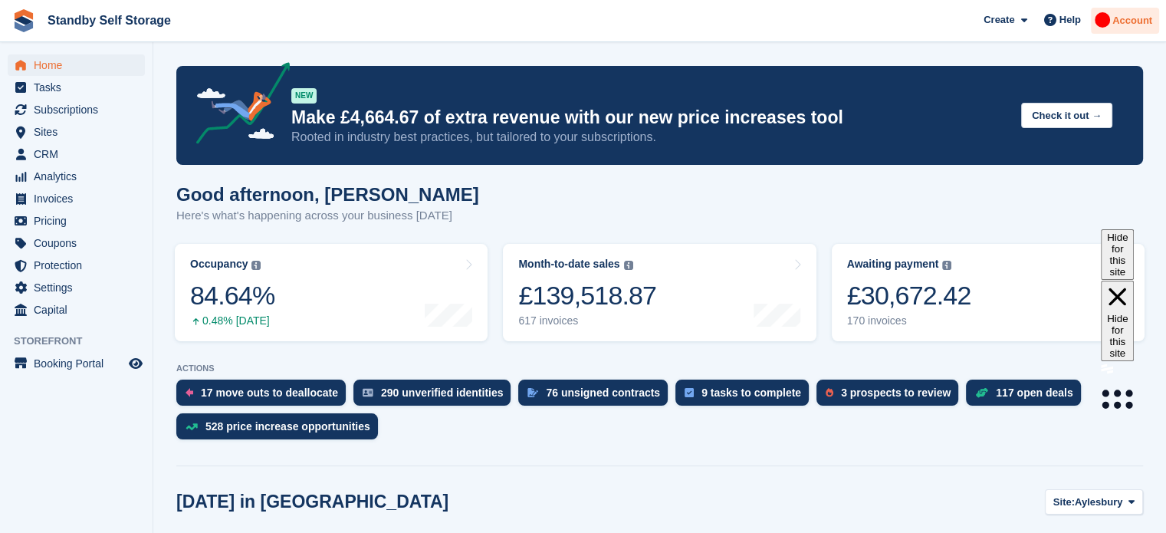
click at [1119, 21] on span "Account" at bounding box center [1132, 20] width 40 height 15
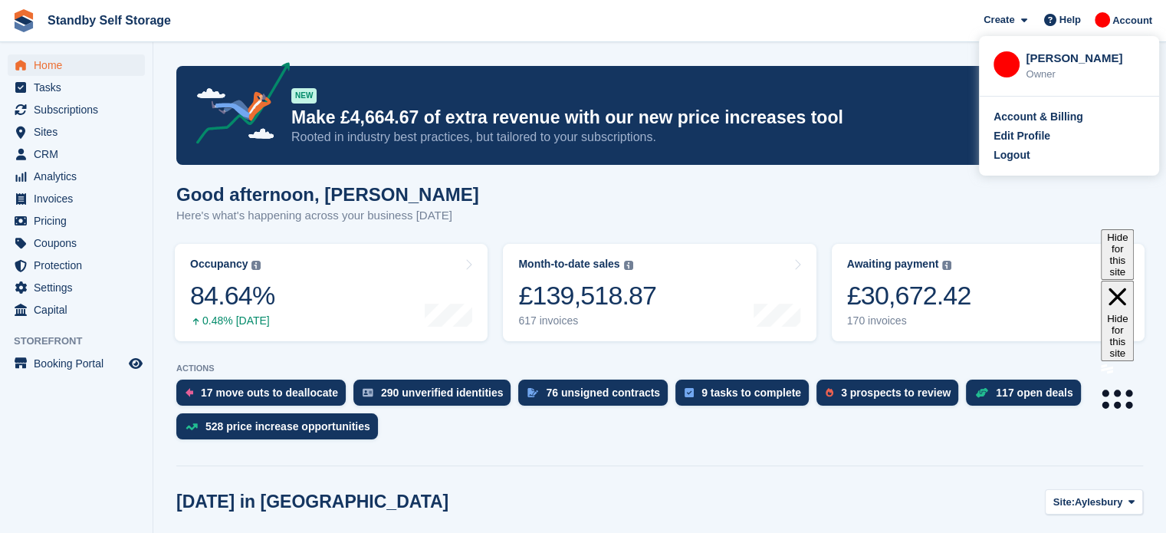
click at [1019, 164] on div "Account & Billing Edit Profile Logout" at bounding box center [1069, 136] width 180 height 79
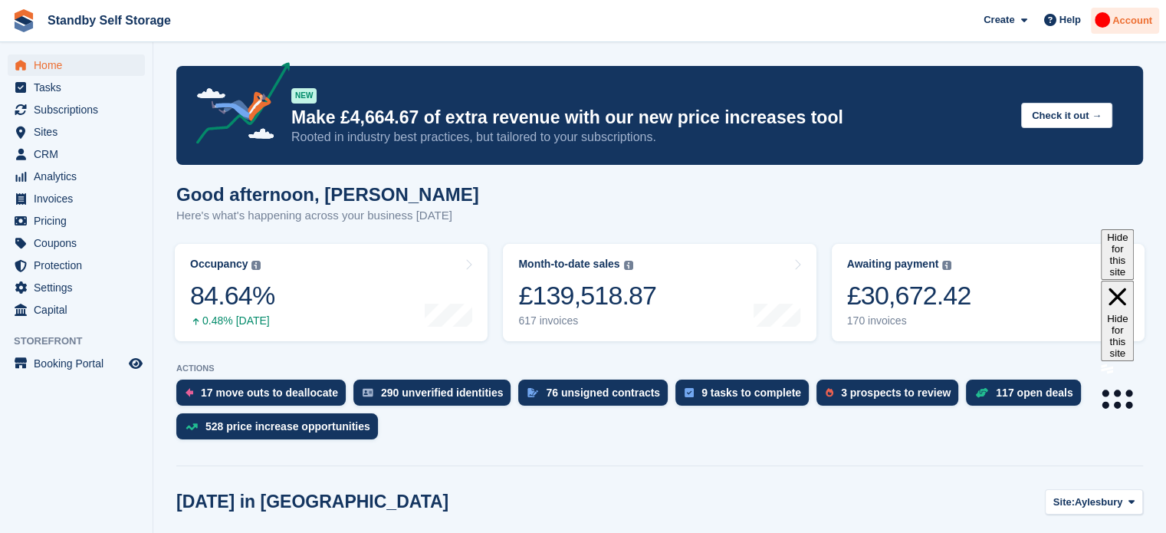
click at [1136, 21] on span "Account" at bounding box center [1132, 20] width 40 height 15
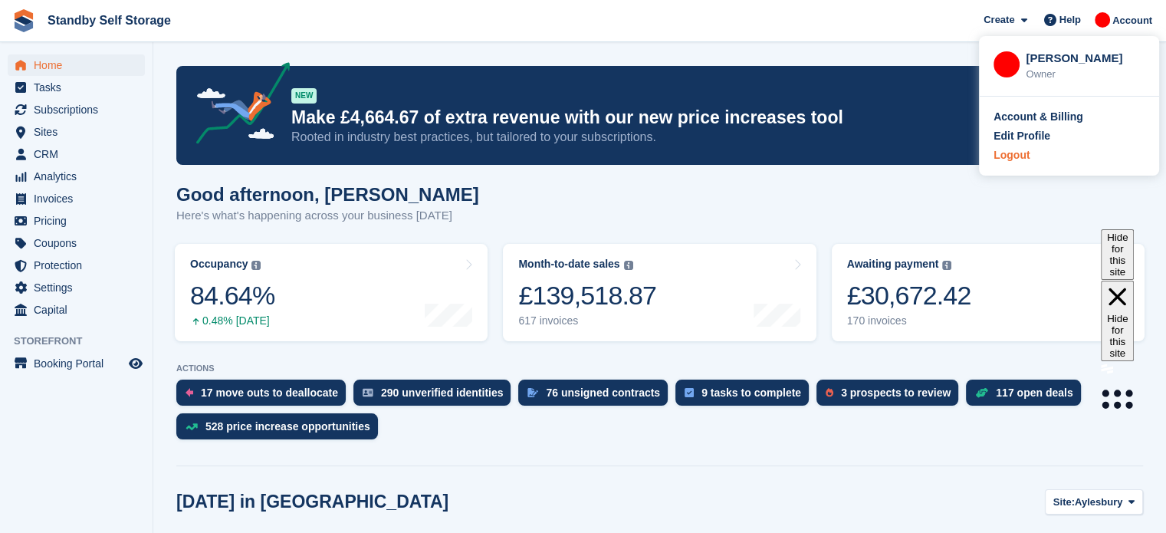
click at [1015, 156] on div "Logout" at bounding box center [1011, 155] width 36 height 16
